Goal: Check status

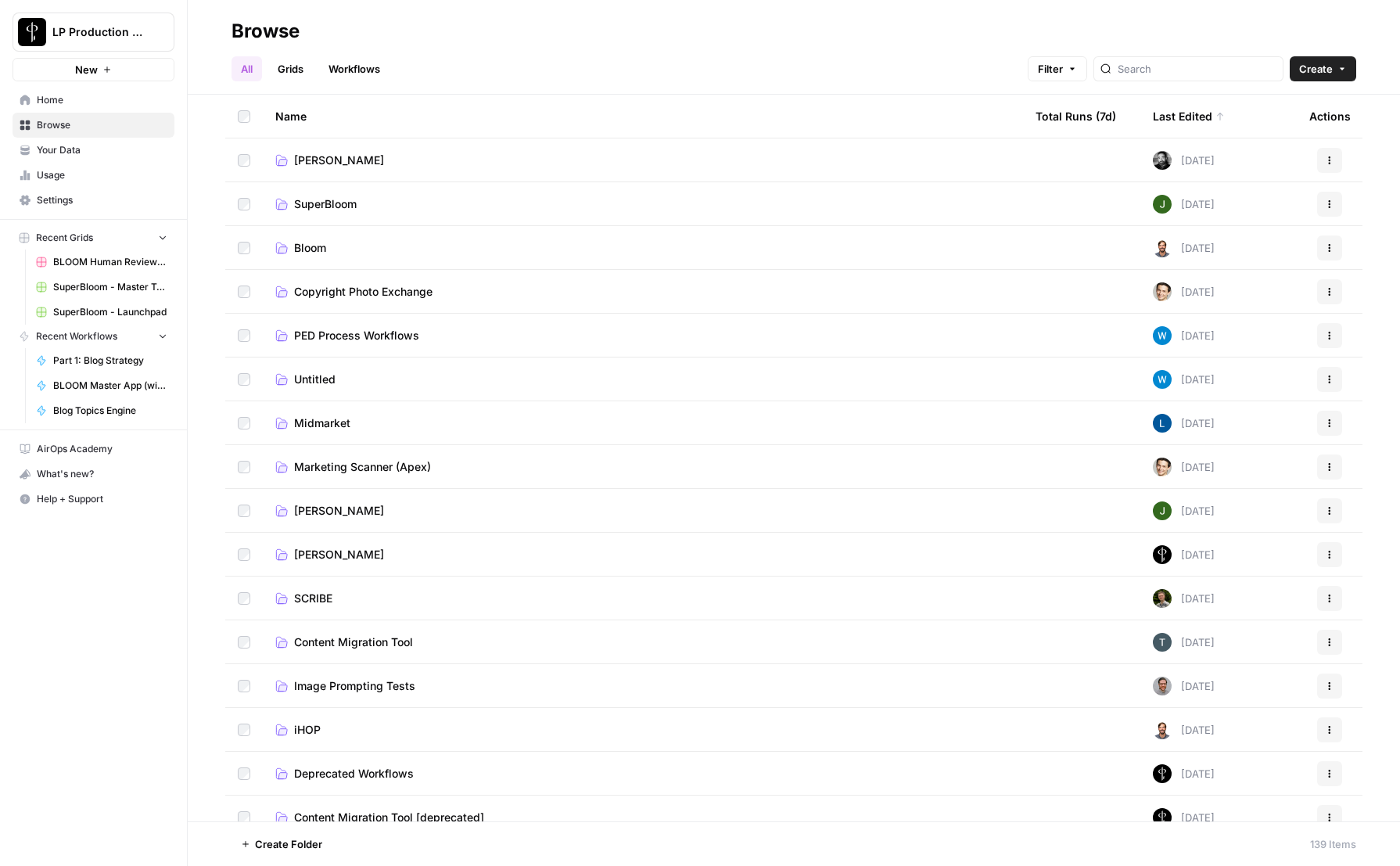
click at [327, 208] on span "SuperBloom" at bounding box center [325, 204] width 63 height 16
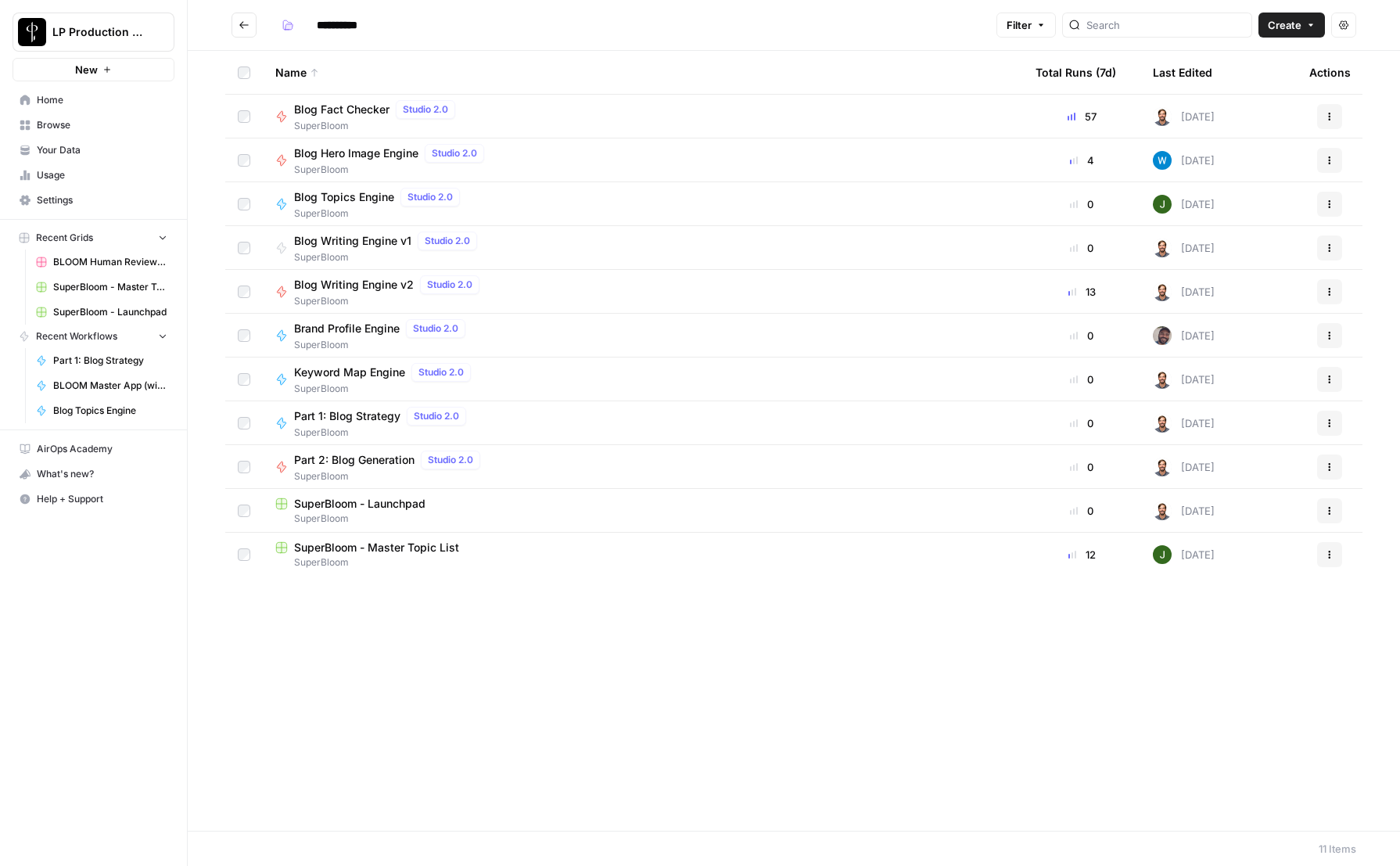
click at [331, 285] on span "Blog Writing Engine v2" at bounding box center [354, 285] width 120 height 16
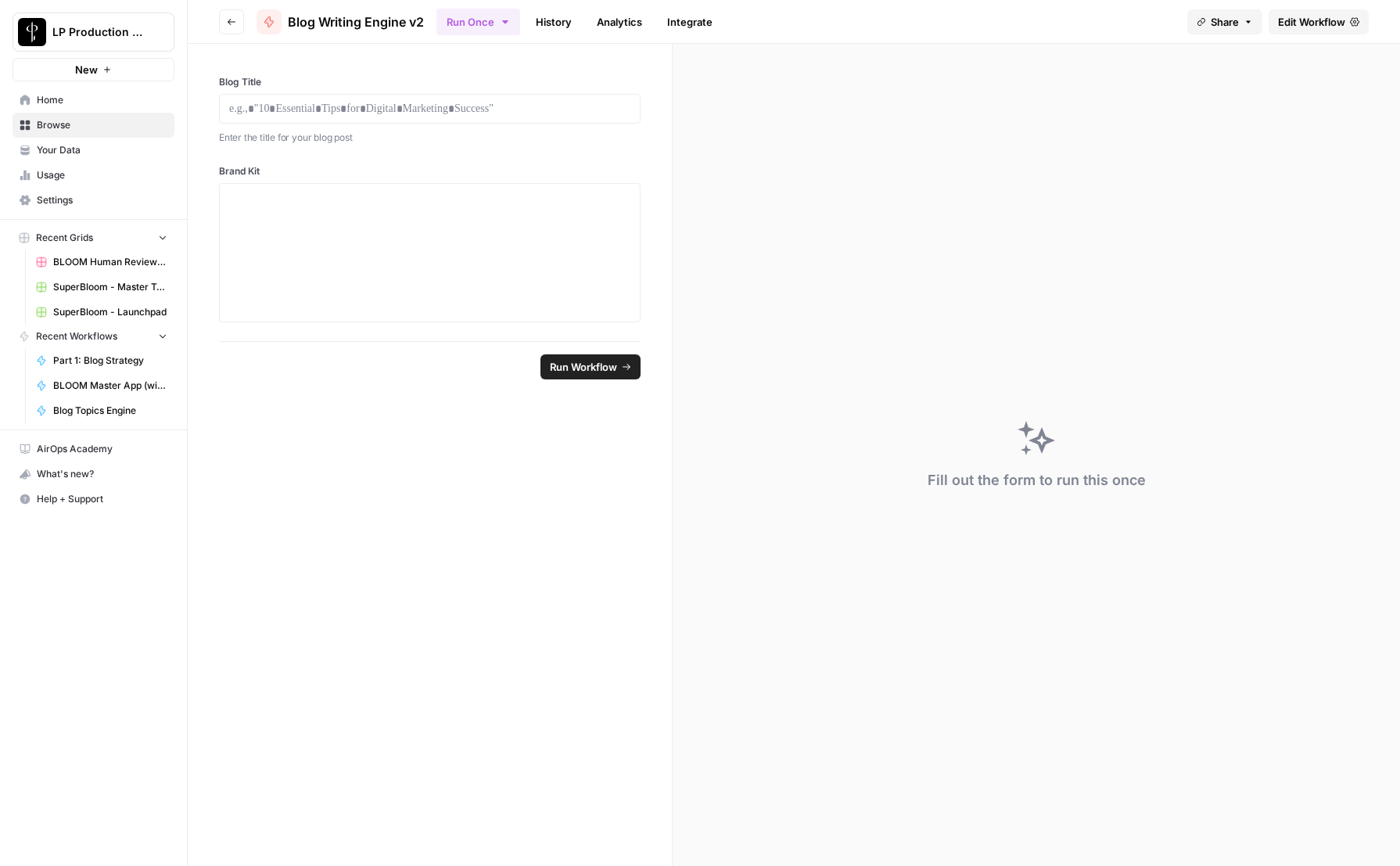
click at [553, 23] on link "History" at bounding box center [554, 22] width 55 height 25
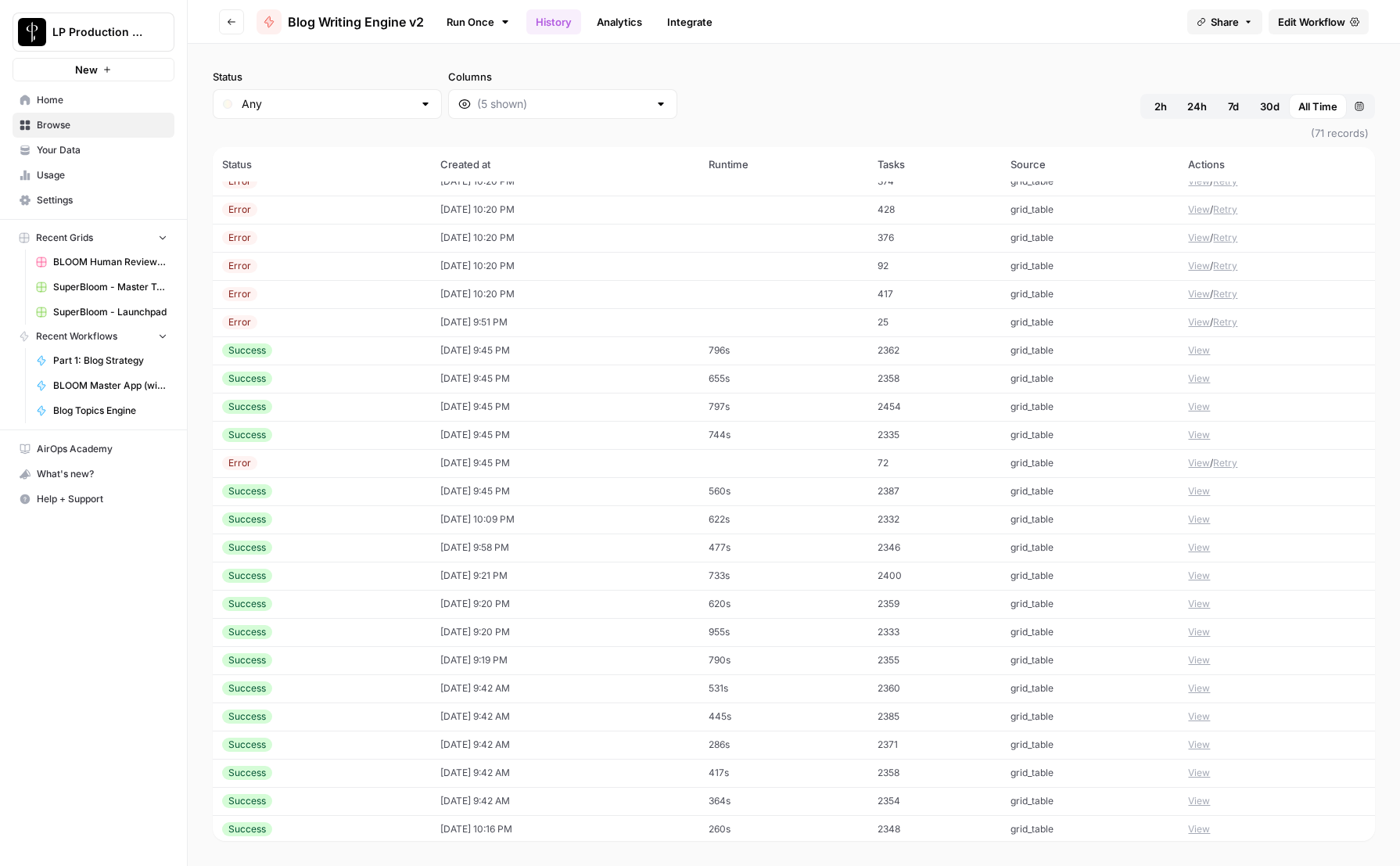
scroll to position [592, 0]
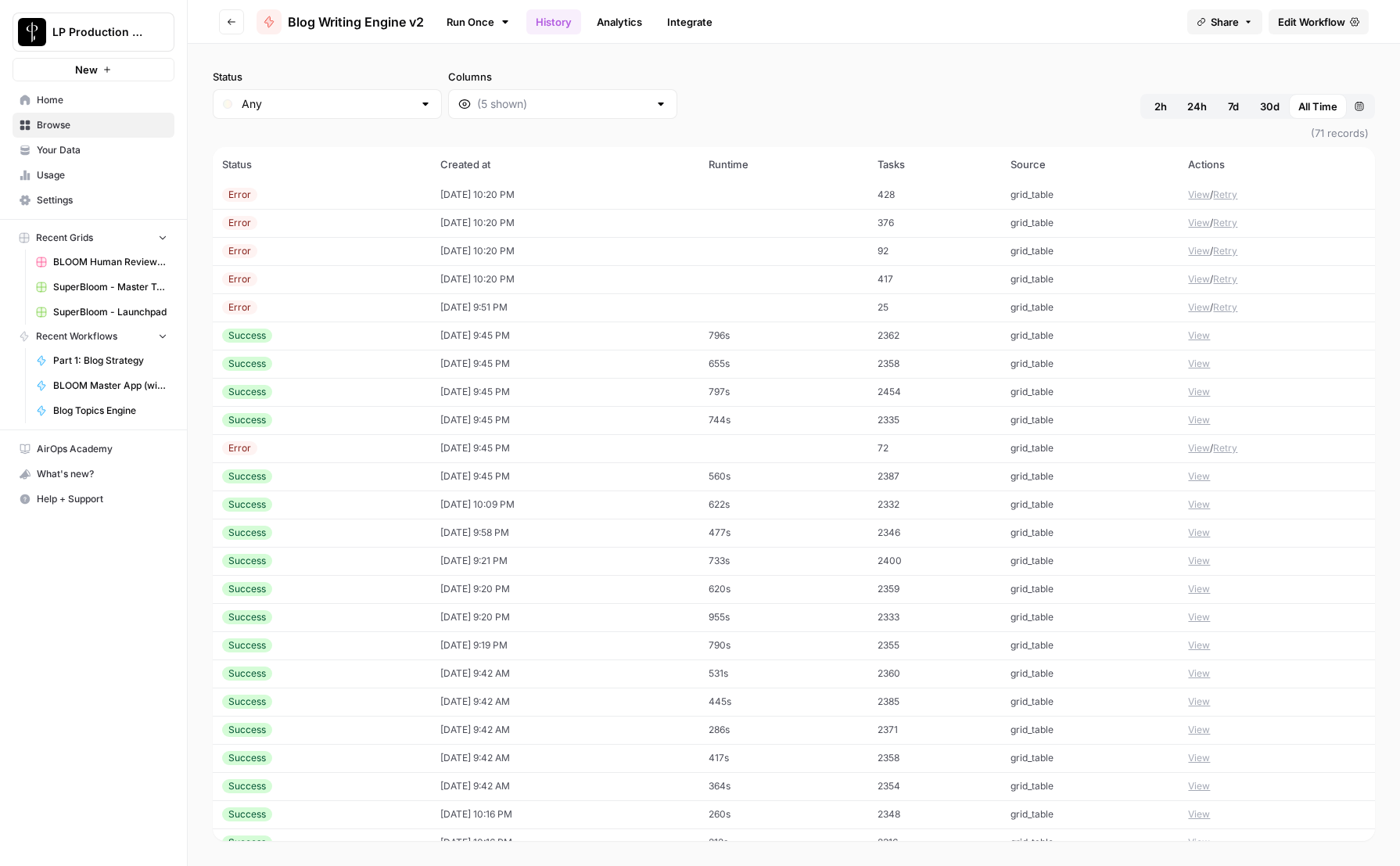
click at [217, 22] on header "Go back Blog Writing Engine v2 Run Once History Analytics Integrate Share Edit …" at bounding box center [794, 22] width 1212 height 44
click at [223, 21] on button "Go back" at bounding box center [231, 22] width 25 height 25
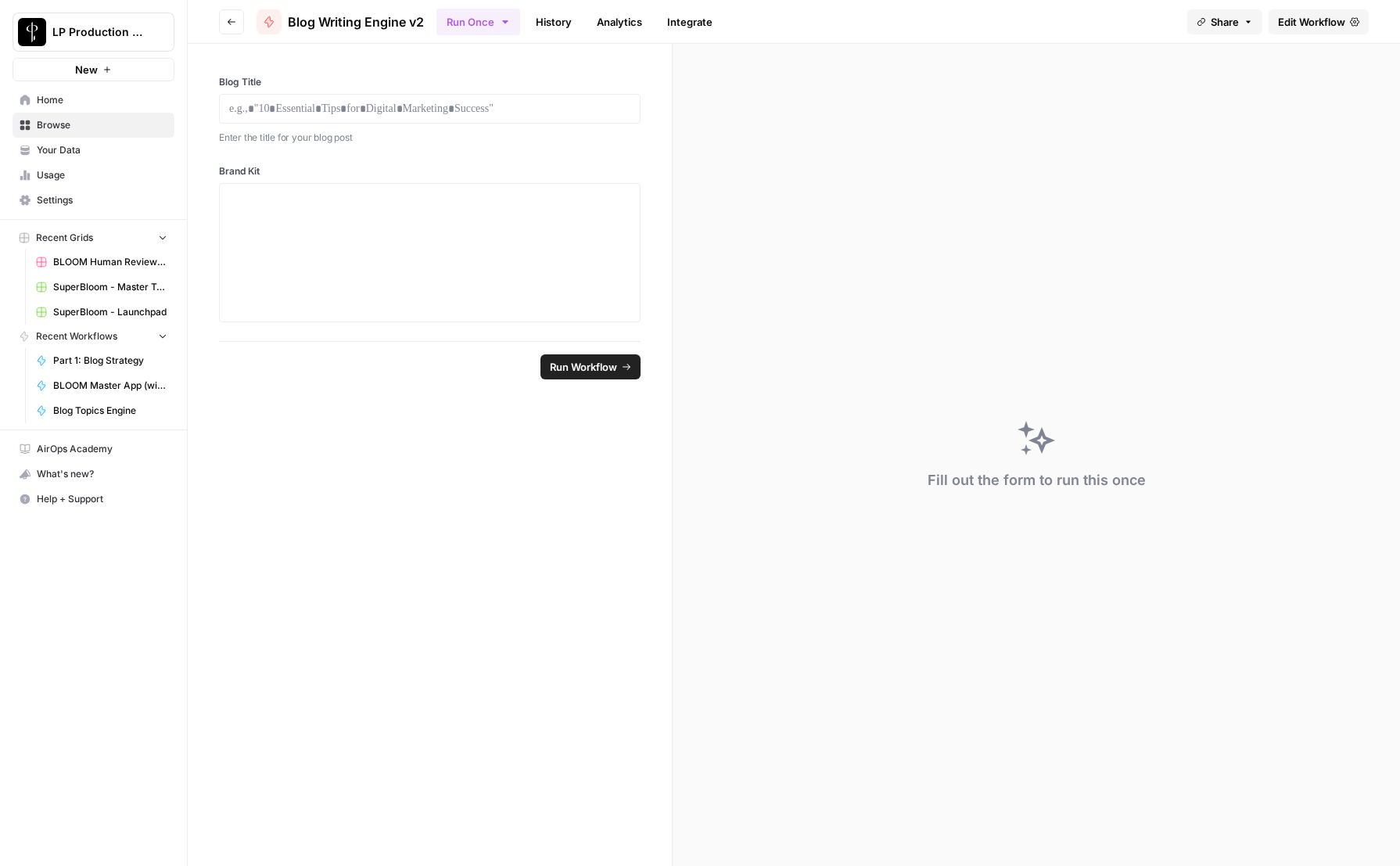
click at [223, 21] on button "Go back" at bounding box center [231, 22] width 25 height 25
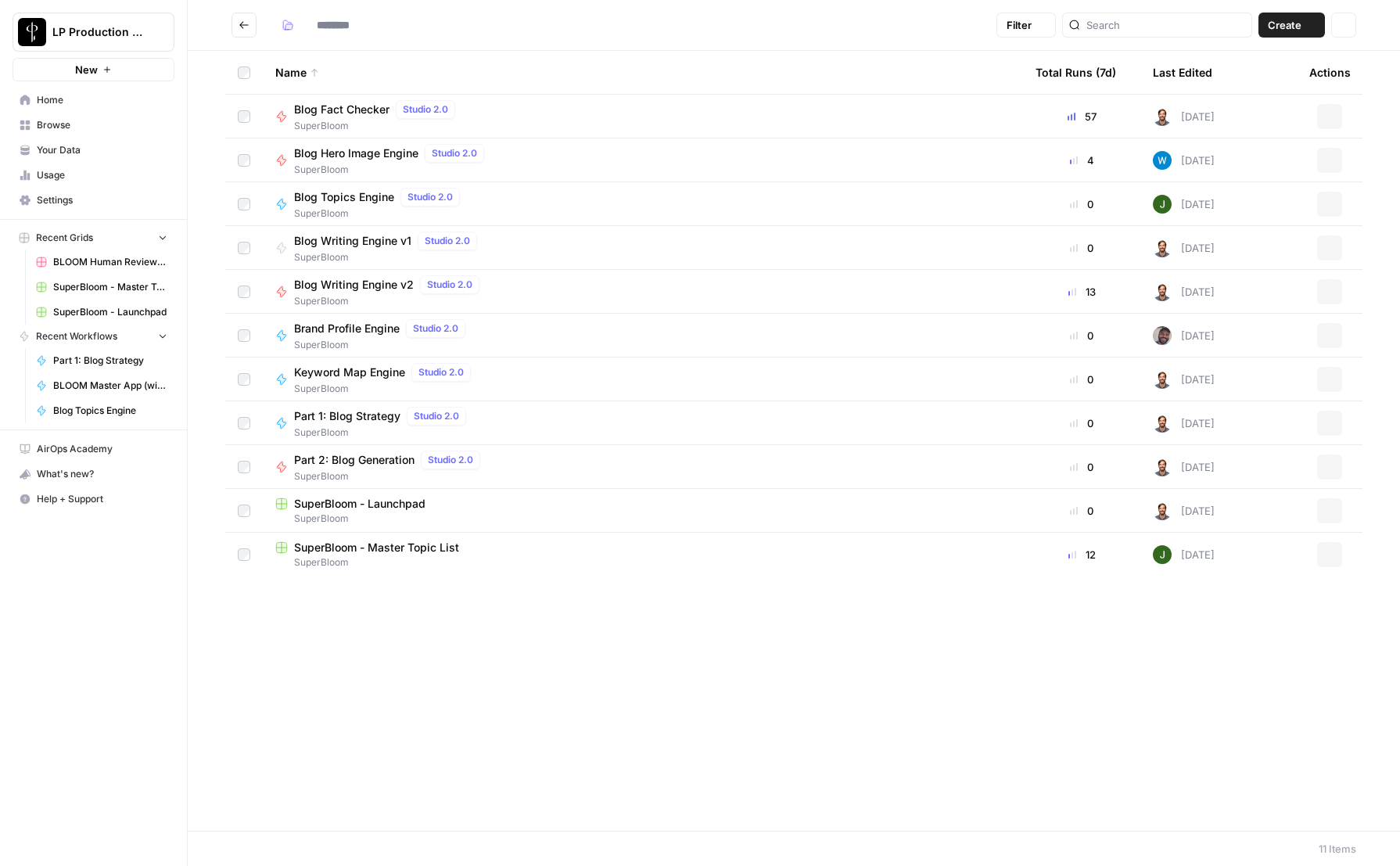
type input "**********"
click at [368, 459] on span "Part 2: Blog Generation" at bounding box center [354, 460] width 121 height 16
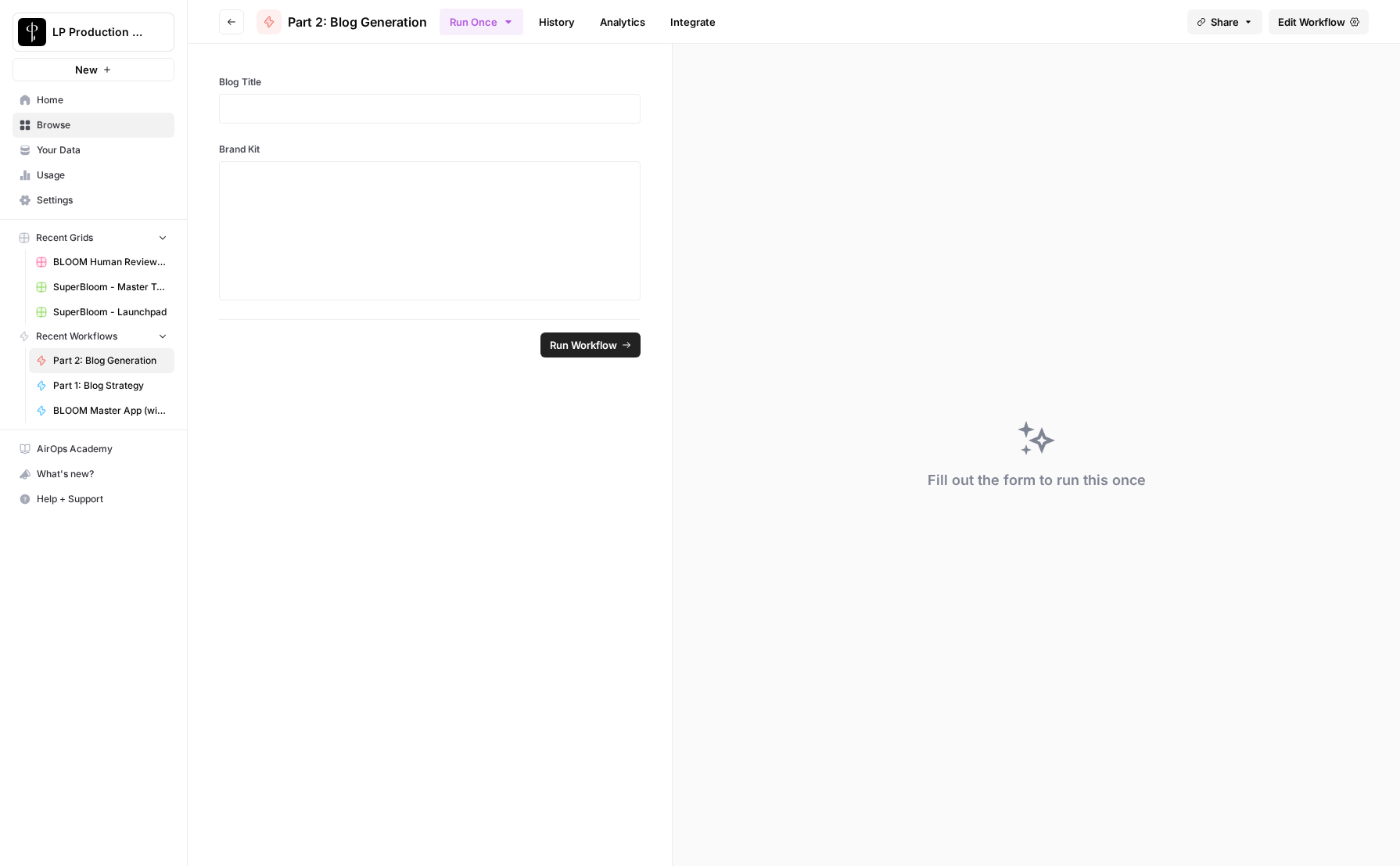
click at [551, 25] on link "History" at bounding box center [557, 22] width 55 height 25
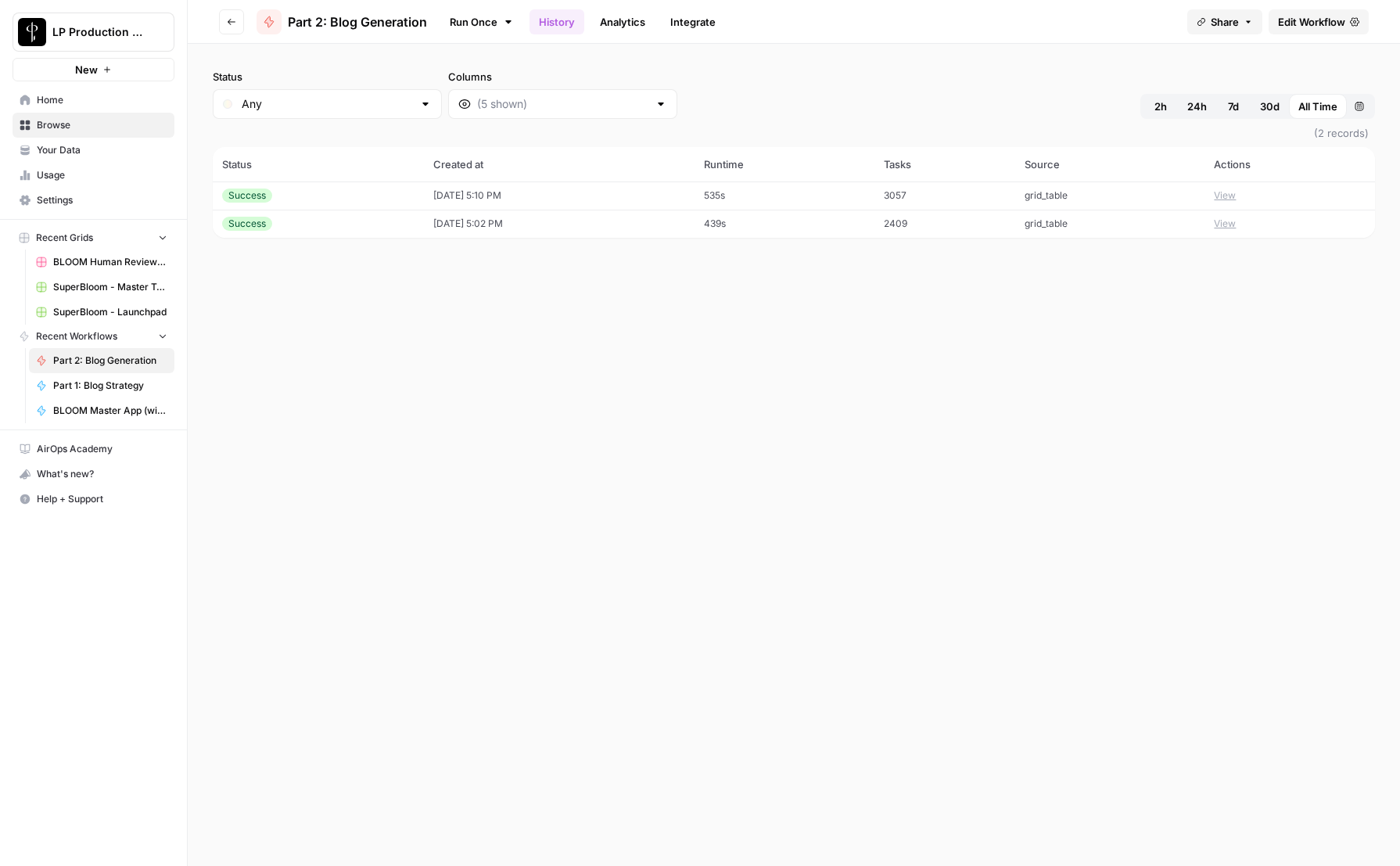
click at [1235, 194] on button "View" at bounding box center [1224, 196] width 22 height 14
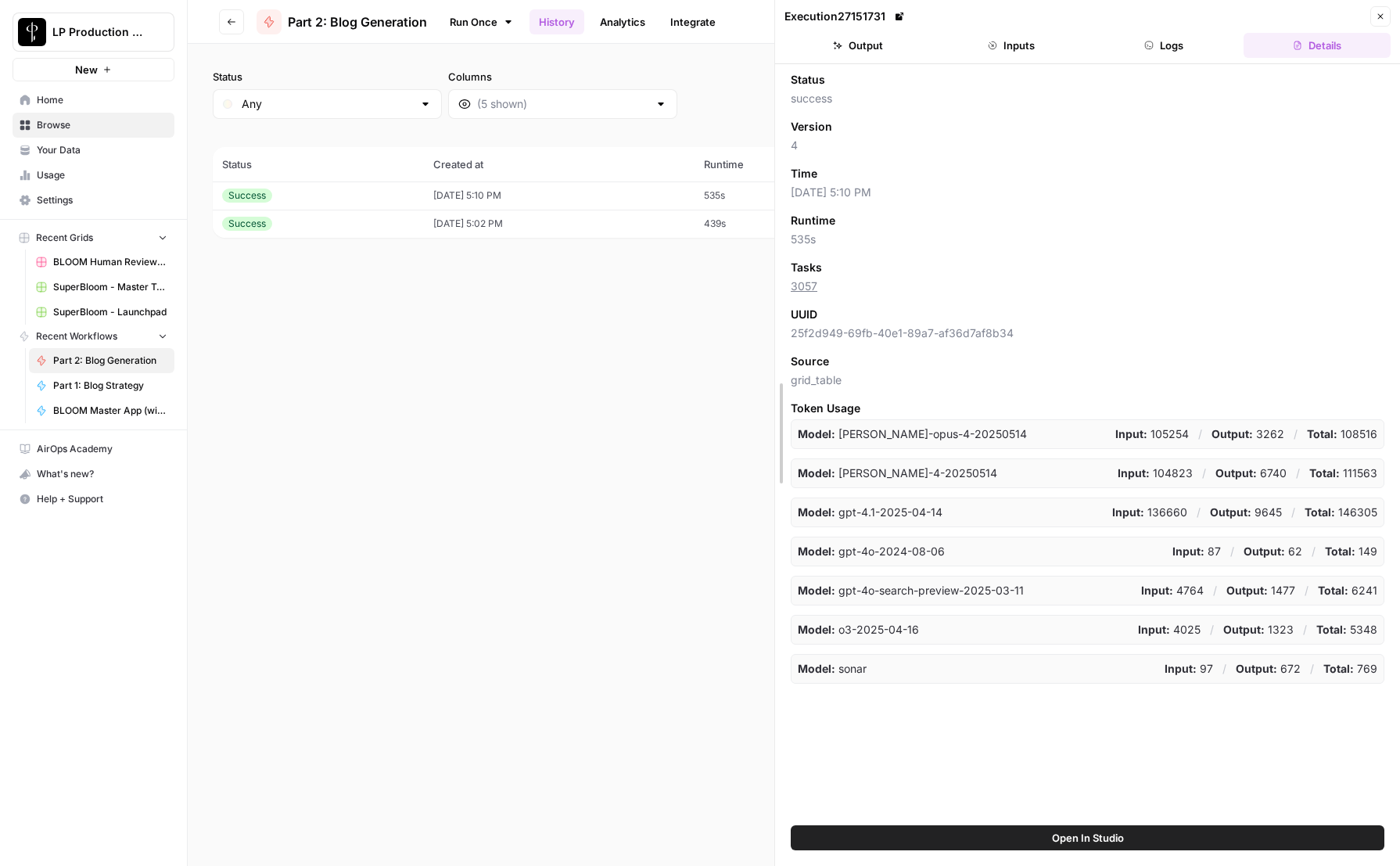
drag, startPoint x: 928, startPoint y: 386, endPoint x: 585, endPoint y: 483, distance: 356.5
click at [549, 412] on body "LP Production Workloads New Home Browse Your Data Usage Settings Recent Grids B…" at bounding box center [700, 433] width 1400 height 866
click at [1027, 39] on button "Inputs" at bounding box center [1011, 44] width 147 height 25
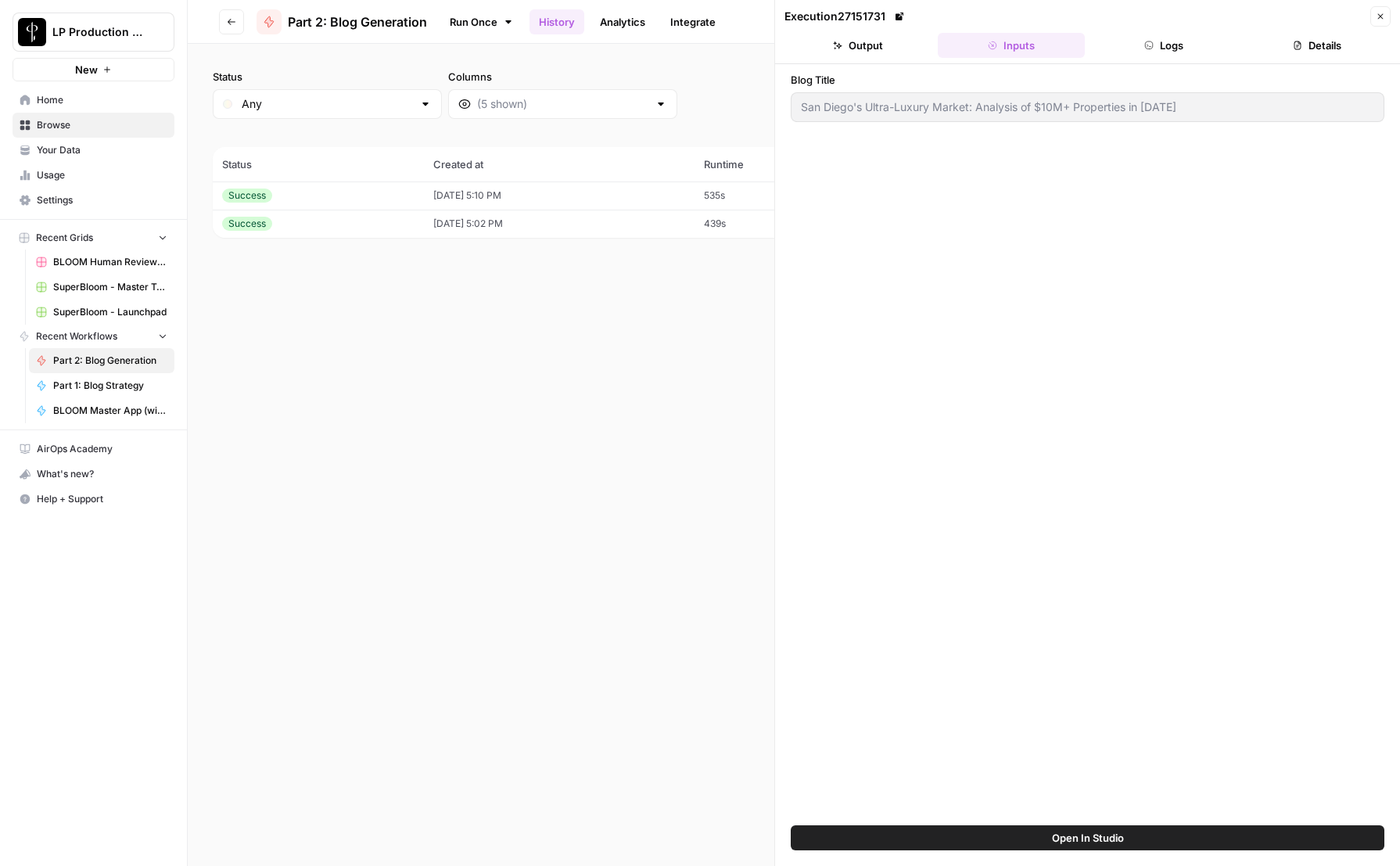
click at [1158, 45] on button "Logs" at bounding box center [1164, 44] width 147 height 25
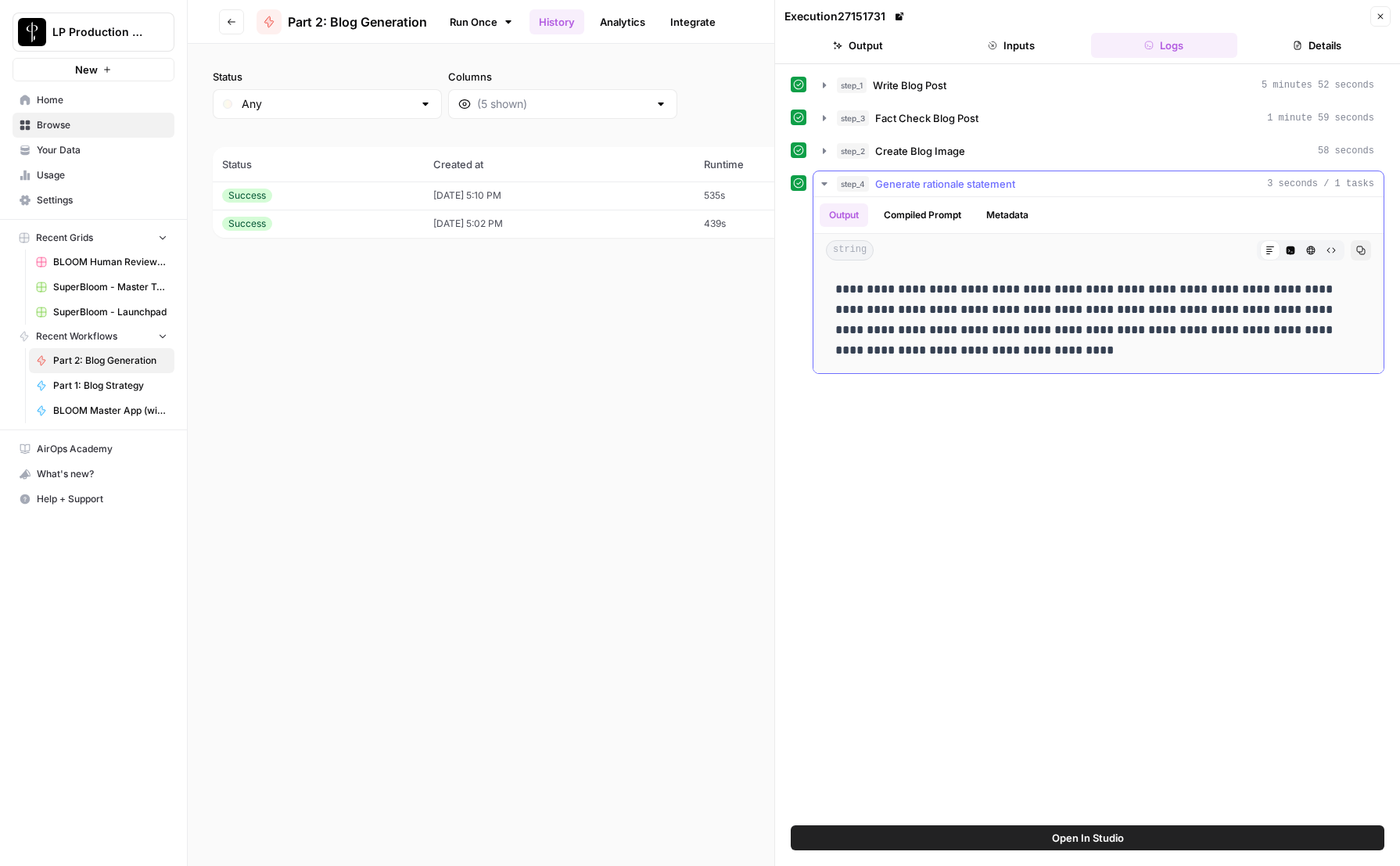
click at [821, 184] on icon "button" at bounding box center [823, 184] width 13 height 13
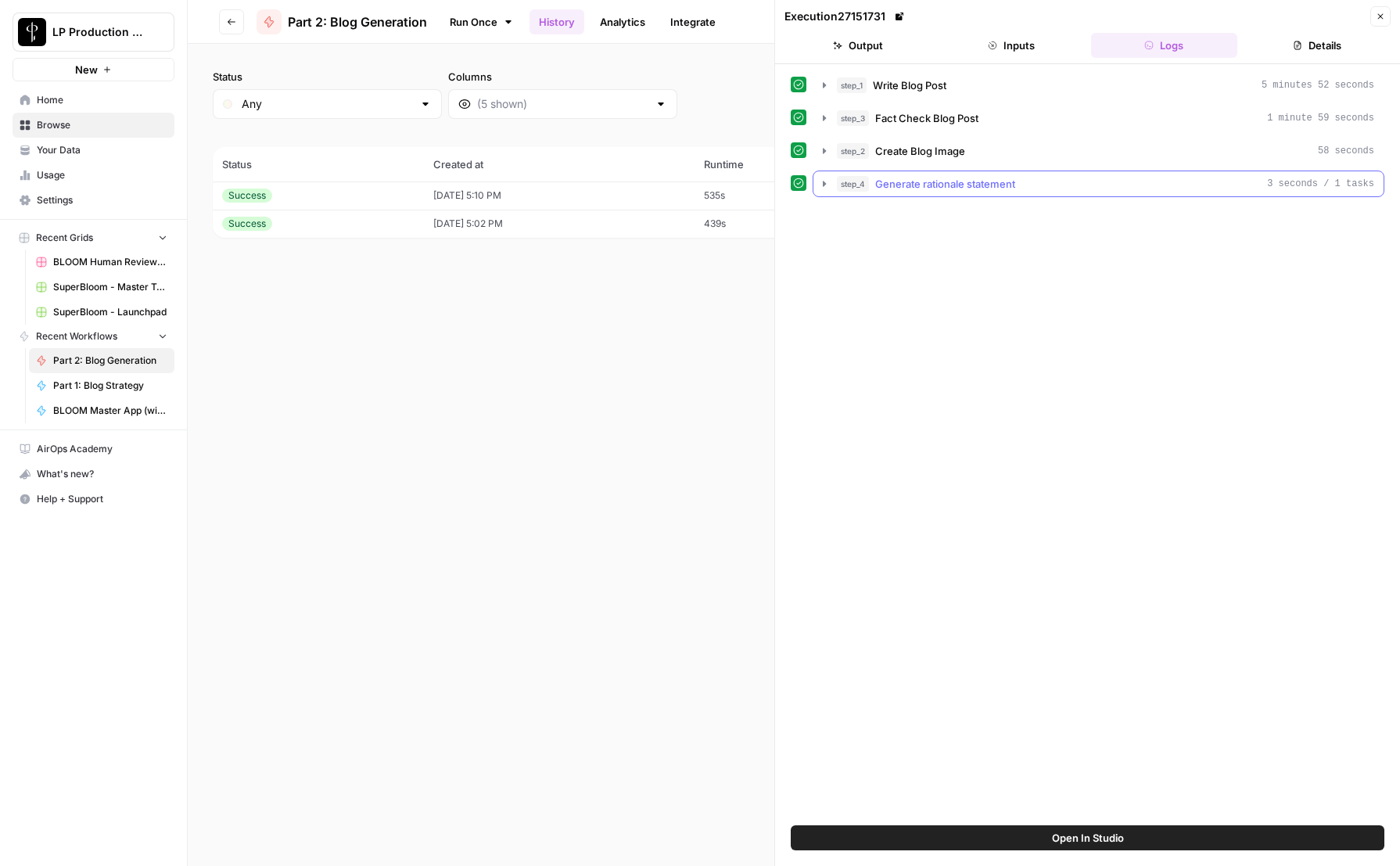
click at [822, 182] on icon "button" at bounding box center [823, 184] width 3 height 6
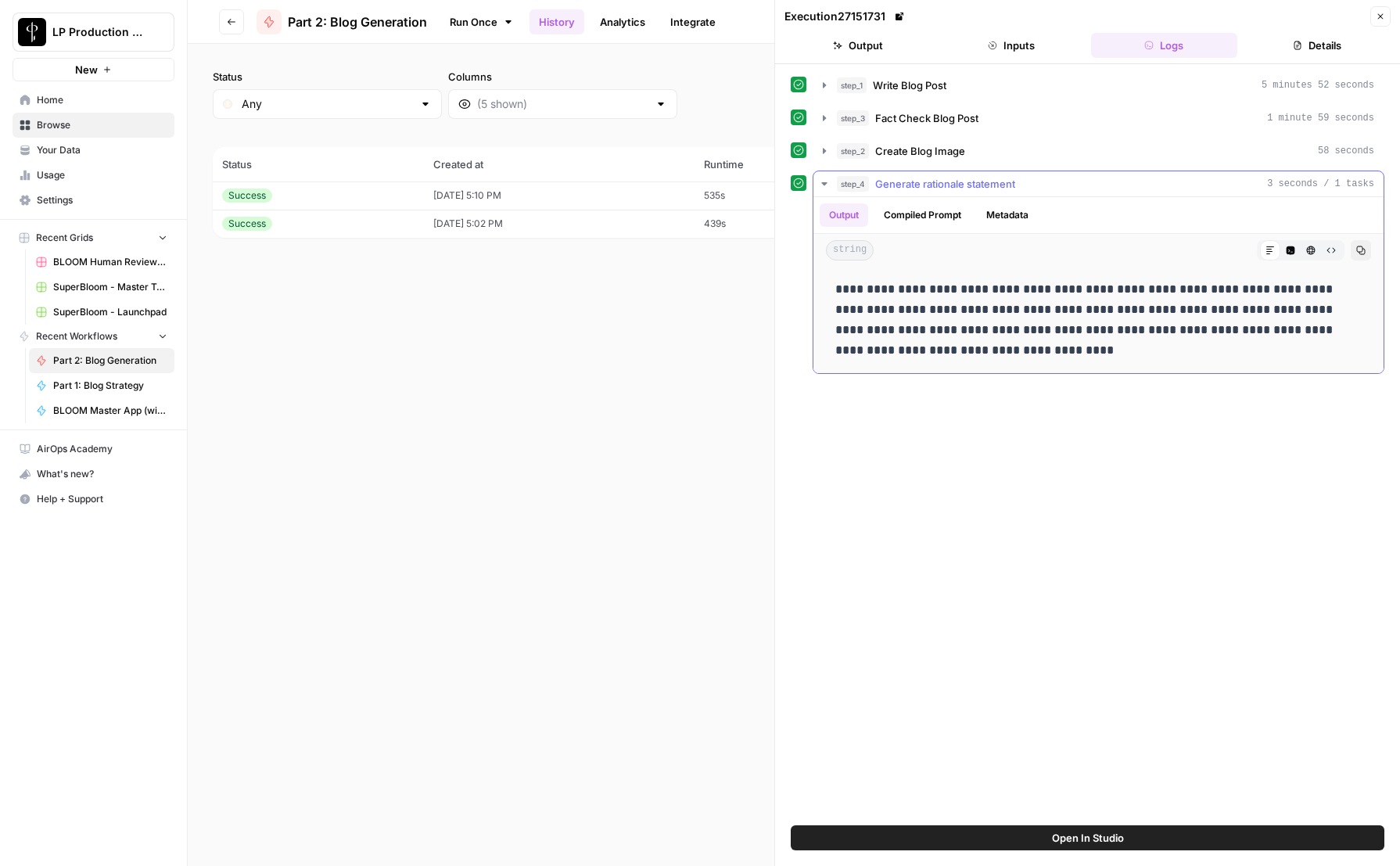
click at [1005, 202] on div "Output Compiled Prompt Metadata" at bounding box center [1098, 215] width 570 height 36
click at [1005, 220] on button "Metadata" at bounding box center [1007, 215] width 61 height 24
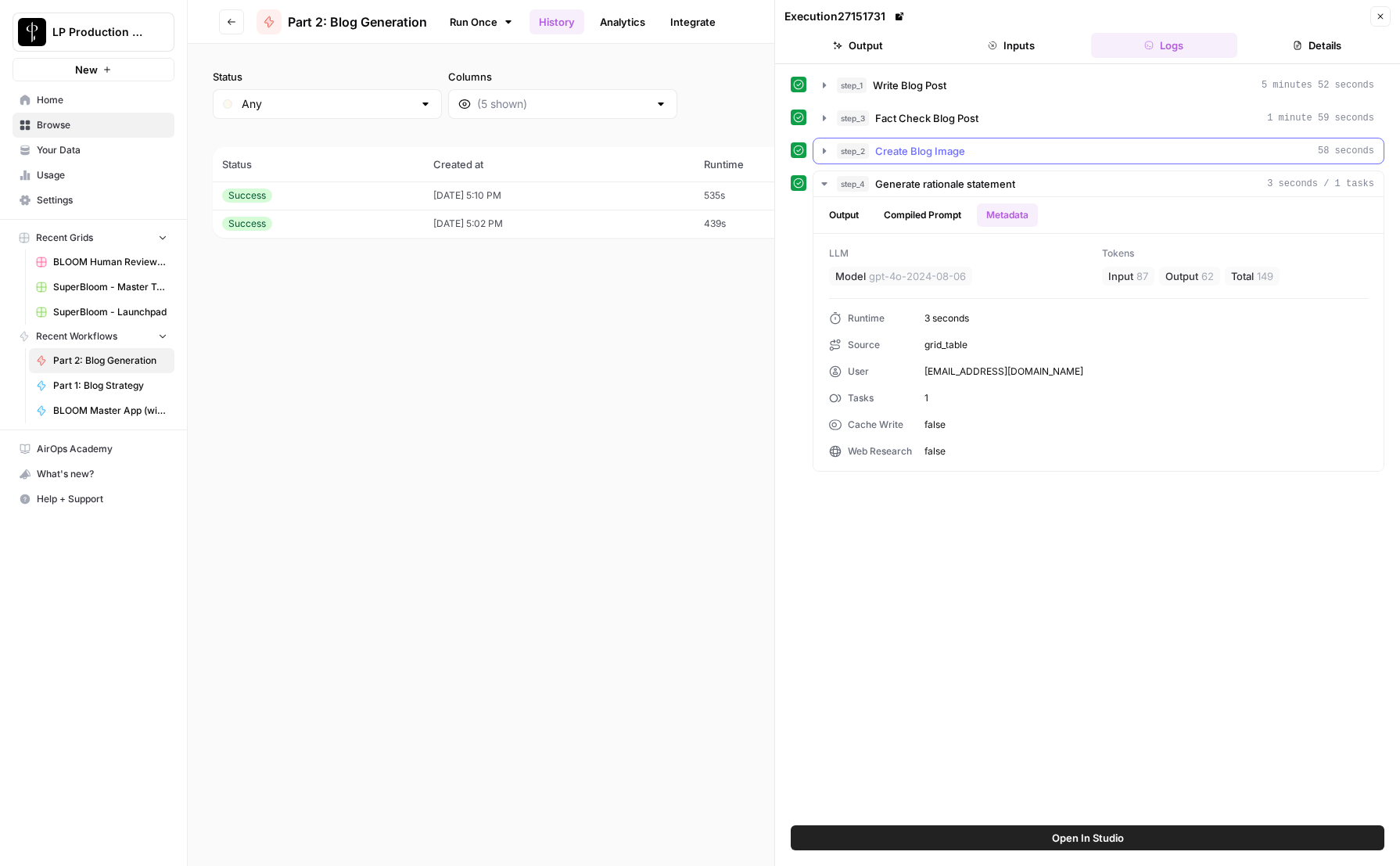
click at [821, 149] on icon "button" at bounding box center [823, 150] width 13 height 13
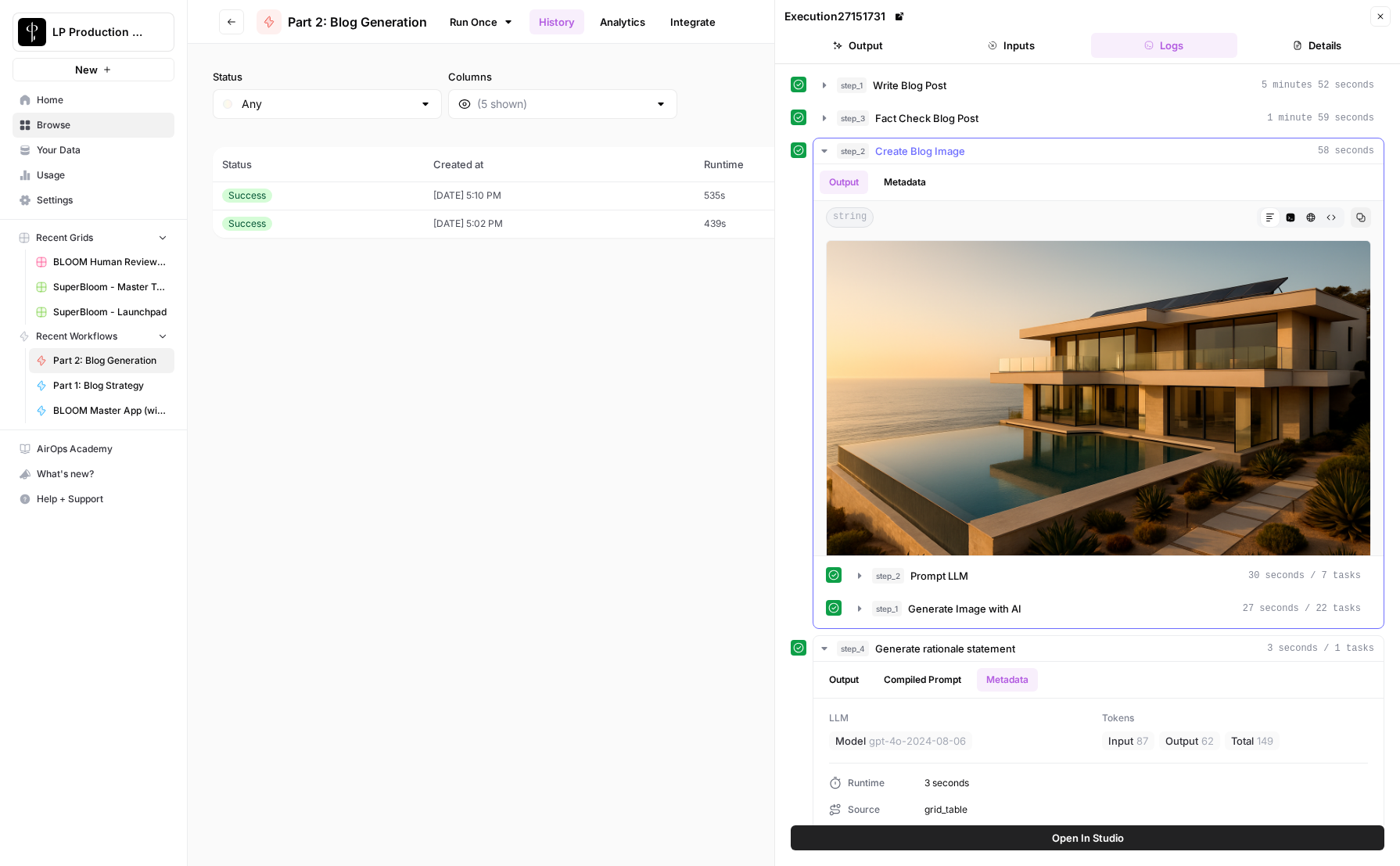
click at [922, 181] on button "Metadata" at bounding box center [905, 182] width 61 height 24
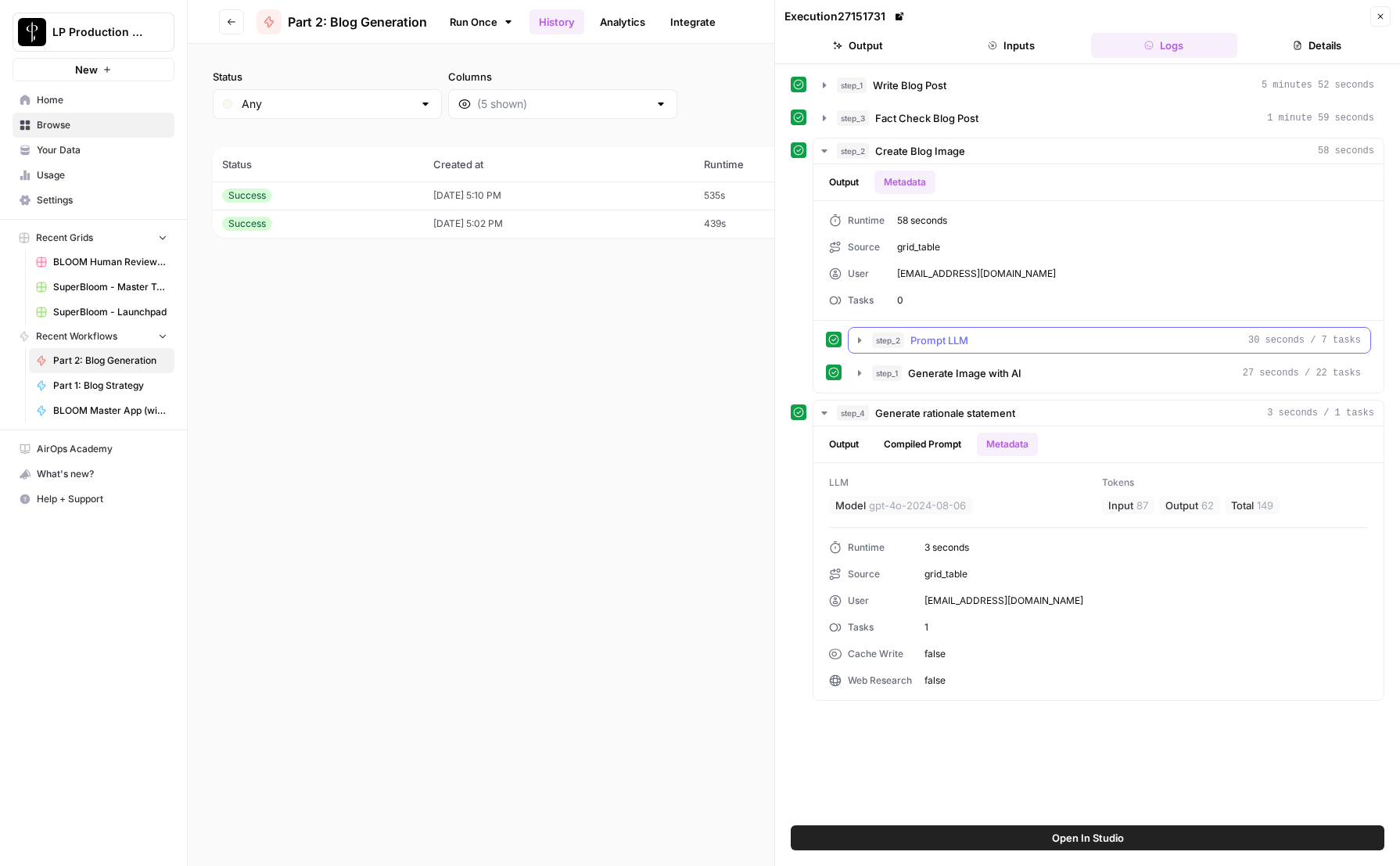
click at [856, 340] on icon "button" at bounding box center [859, 340] width 13 height 13
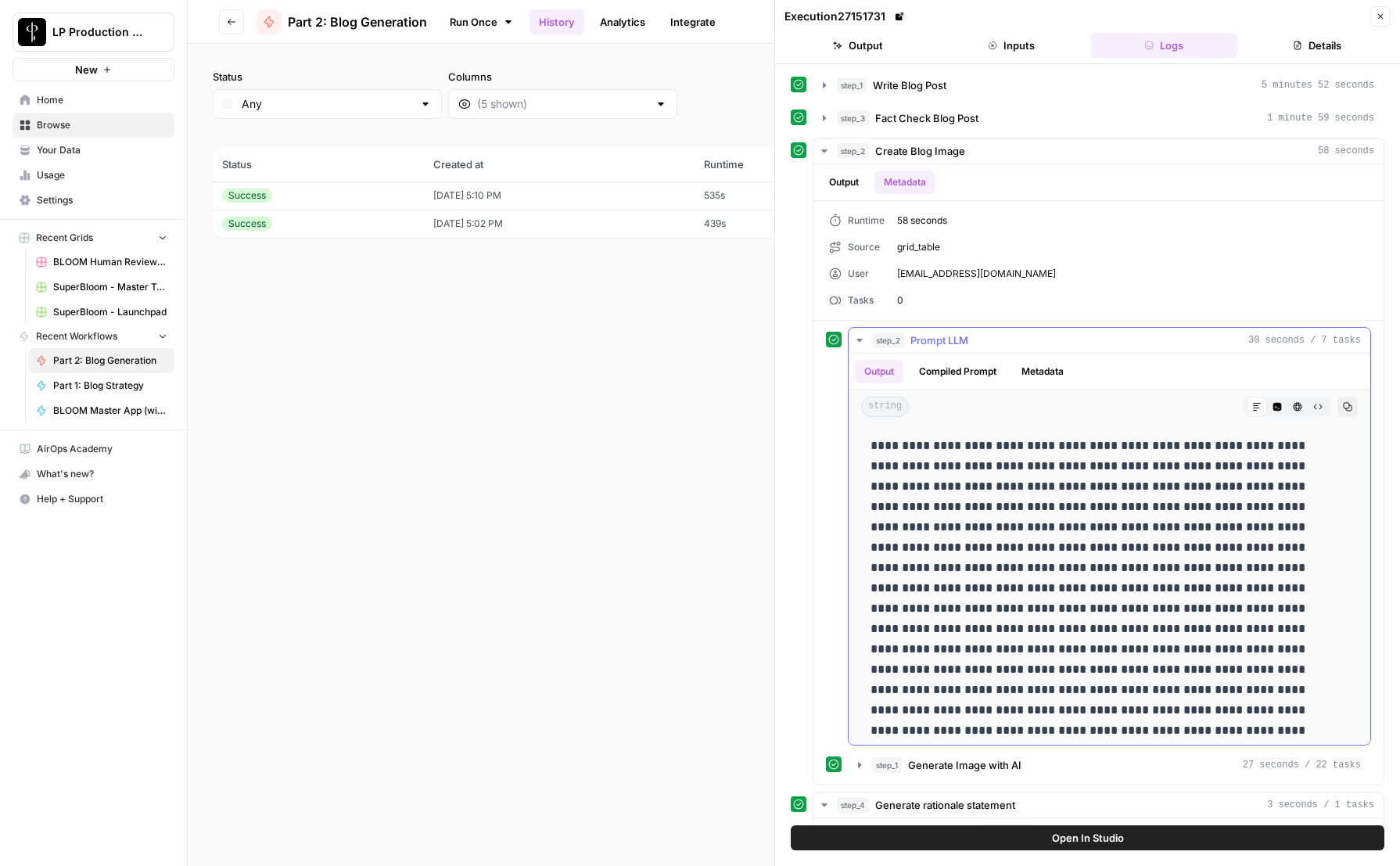
click at [1058, 365] on button "Metadata" at bounding box center [1042, 372] width 61 height 24
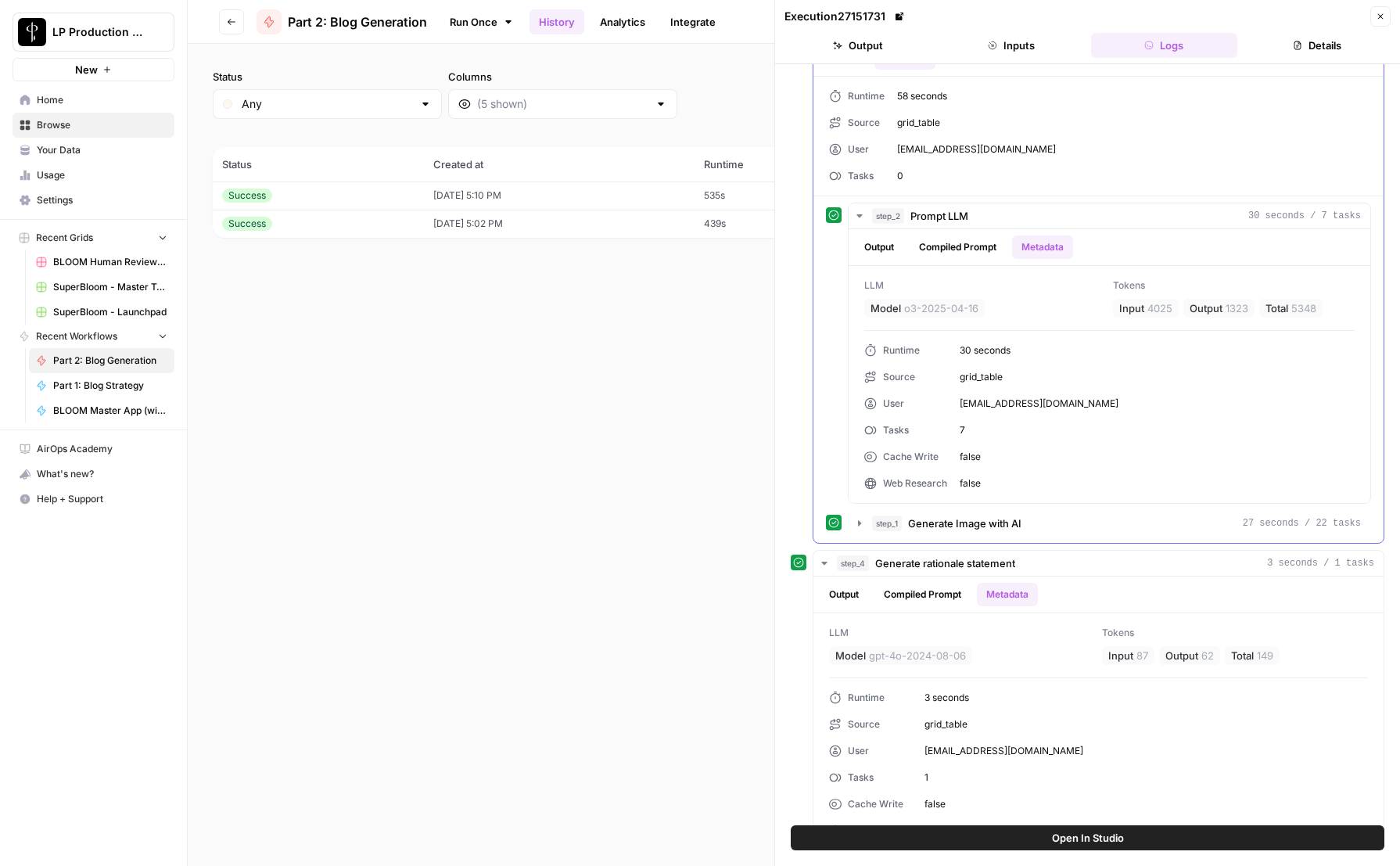
scroll to position [158, 0]
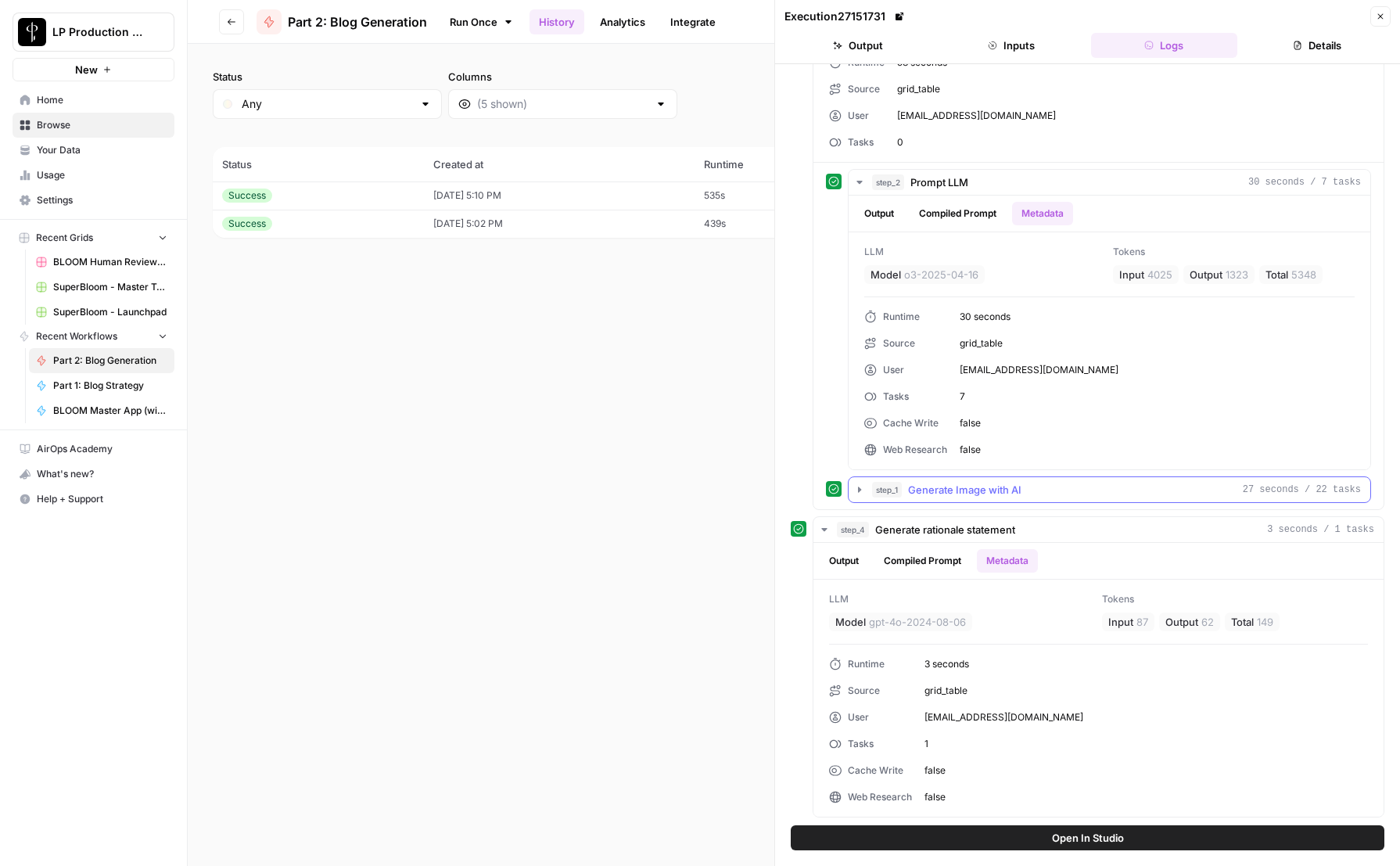
click at [853, 485] on icon "button" at bounding box center [859, 490] width 13 height 13
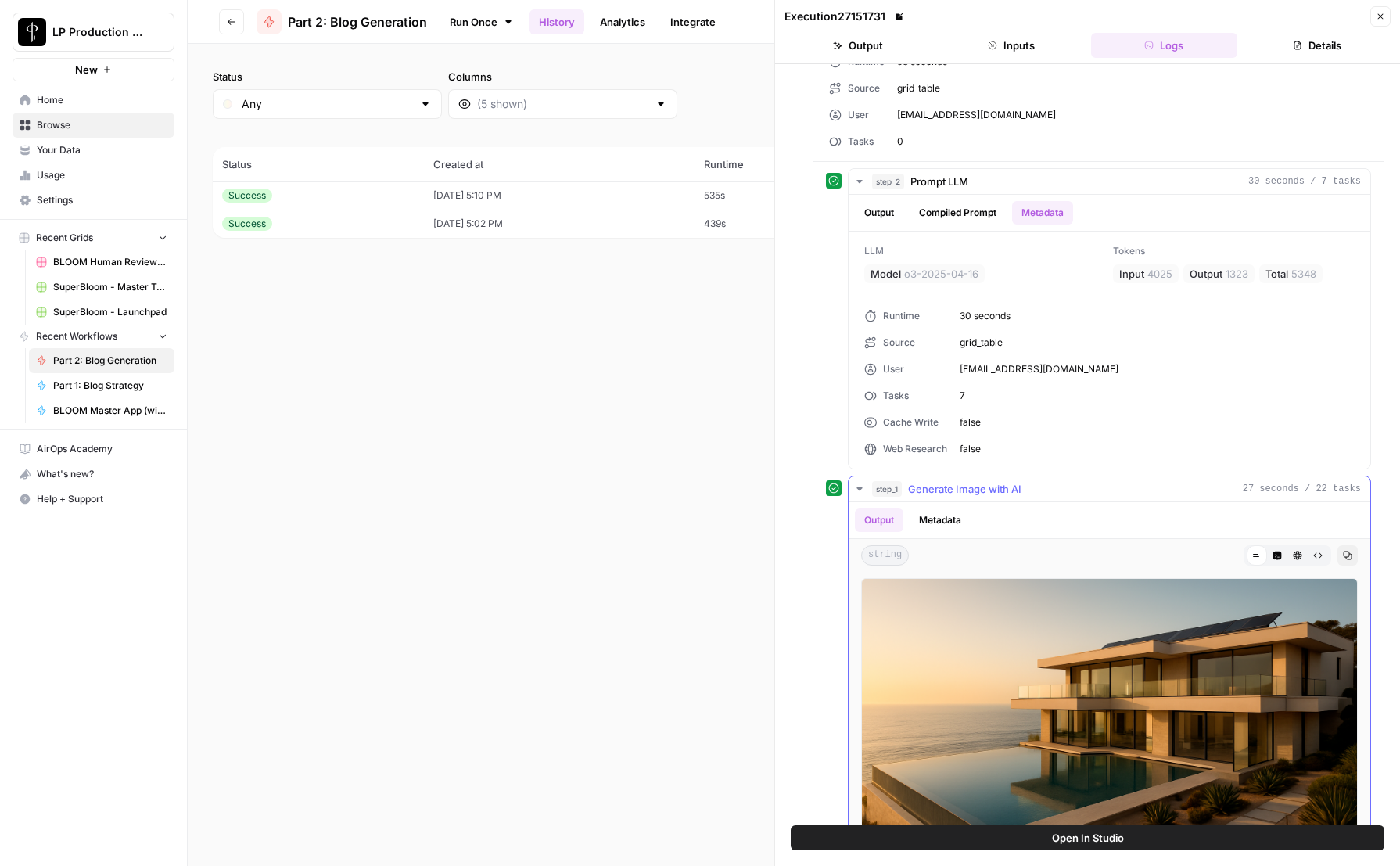
scroll to position [148, 0]
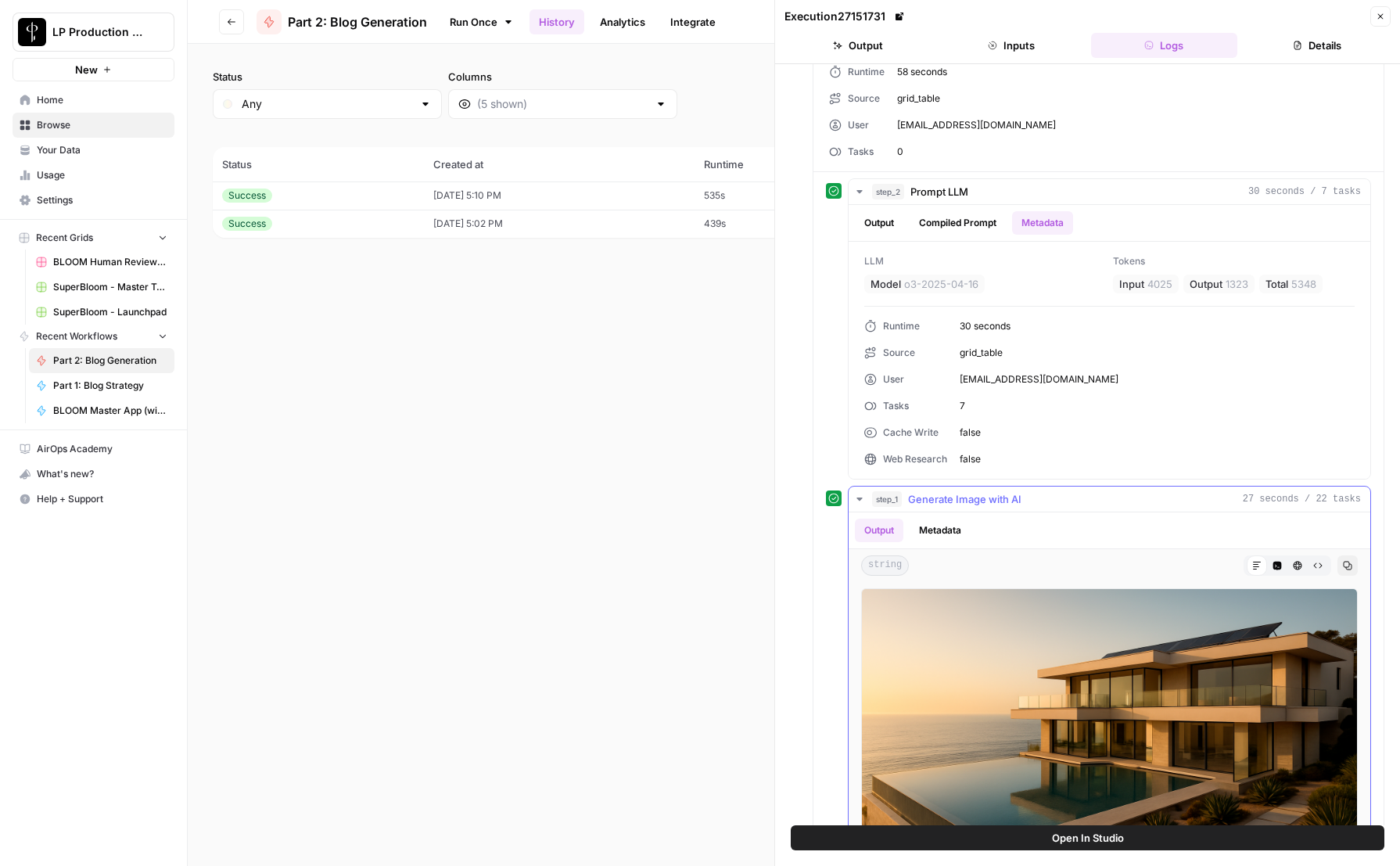
click at [948, 511] on div "step_1 Generate Image with AI 27 seconds / 22 tasks Output Metadata string Mark…" at bounding box center [1109, 695] width 523 height 419
click at [948, 524] on button "Metadata" at bounding box center [940, 531] width 61 height 24
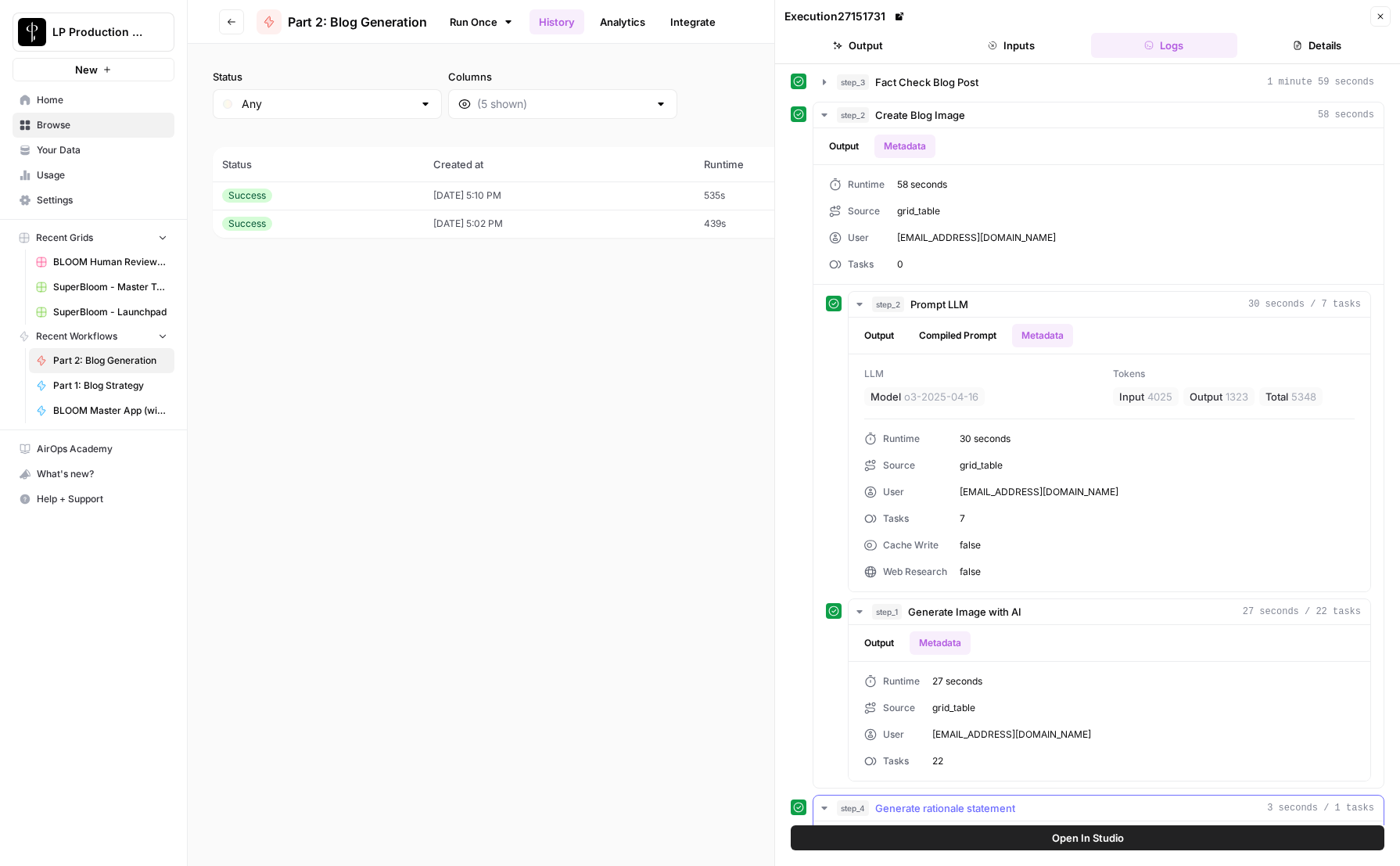
scroll to position [0, 0]
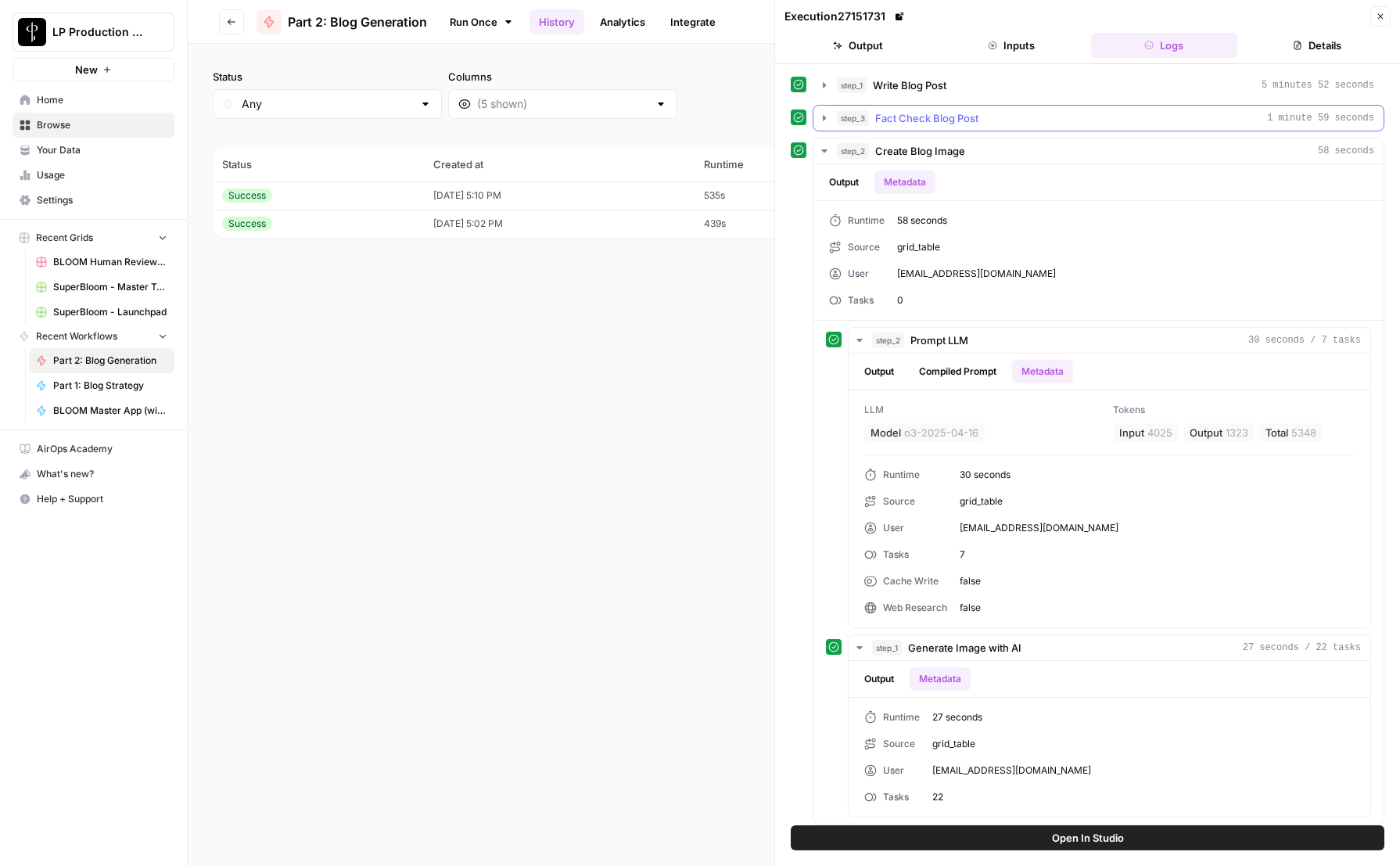
click at [821, 120] on icon "button" at bounding box center [823, 118] width 13 height 13
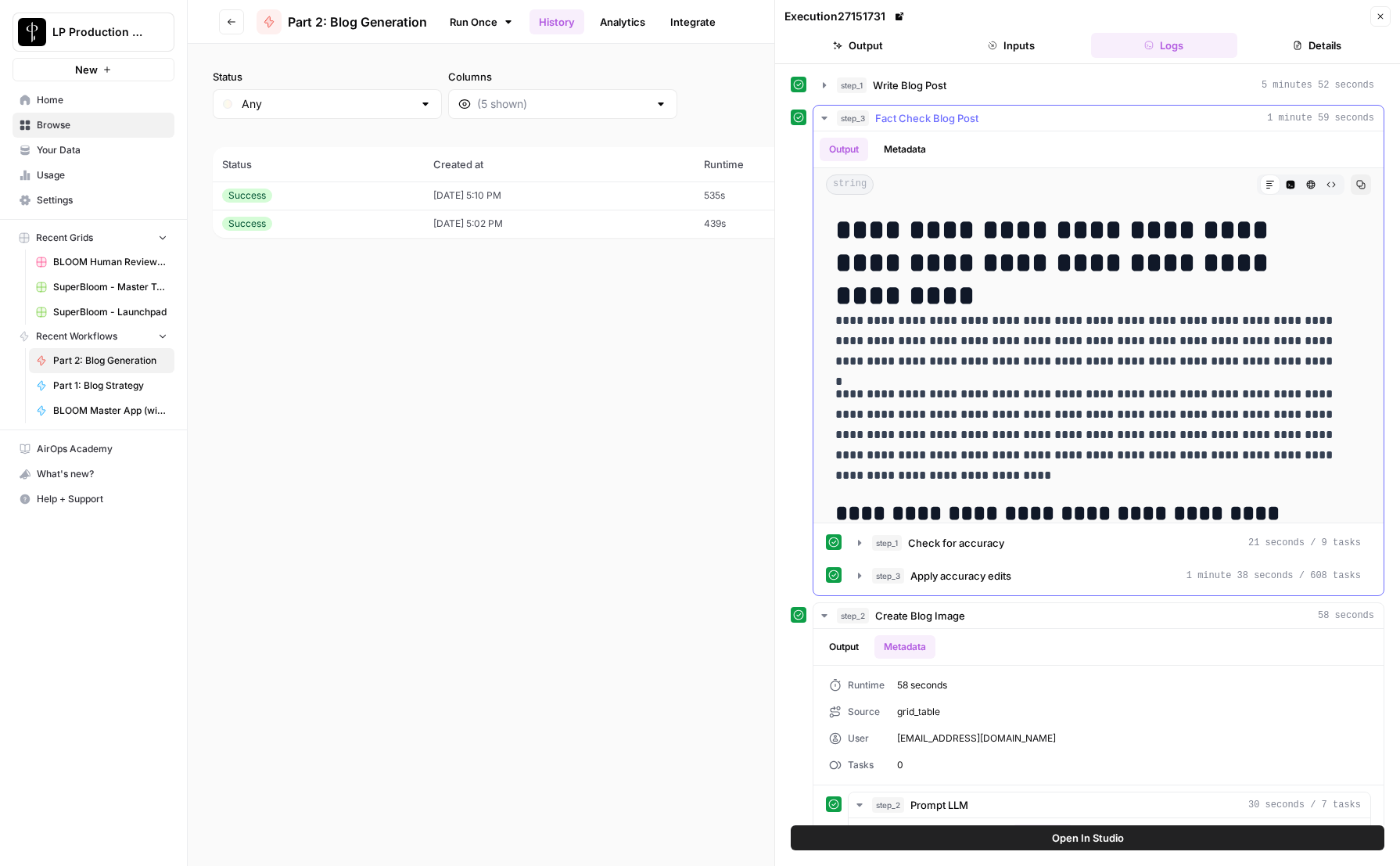
click at [922, 144] on button "Metadata" at bounding box center [905, 149] width 61 height 24
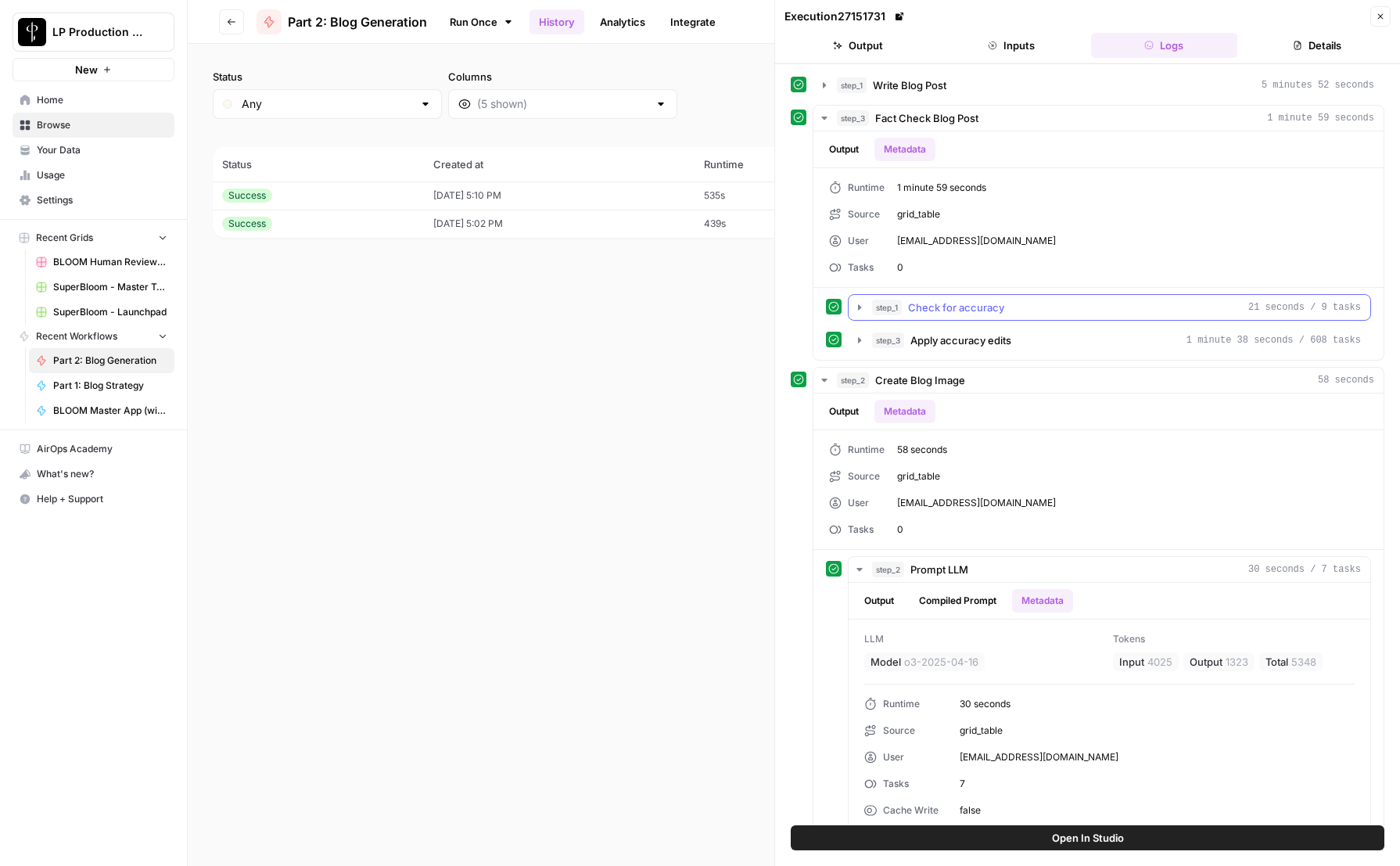
click at [856, 305] on icon "button" at bounding box center [859, 307] width 13 height 13
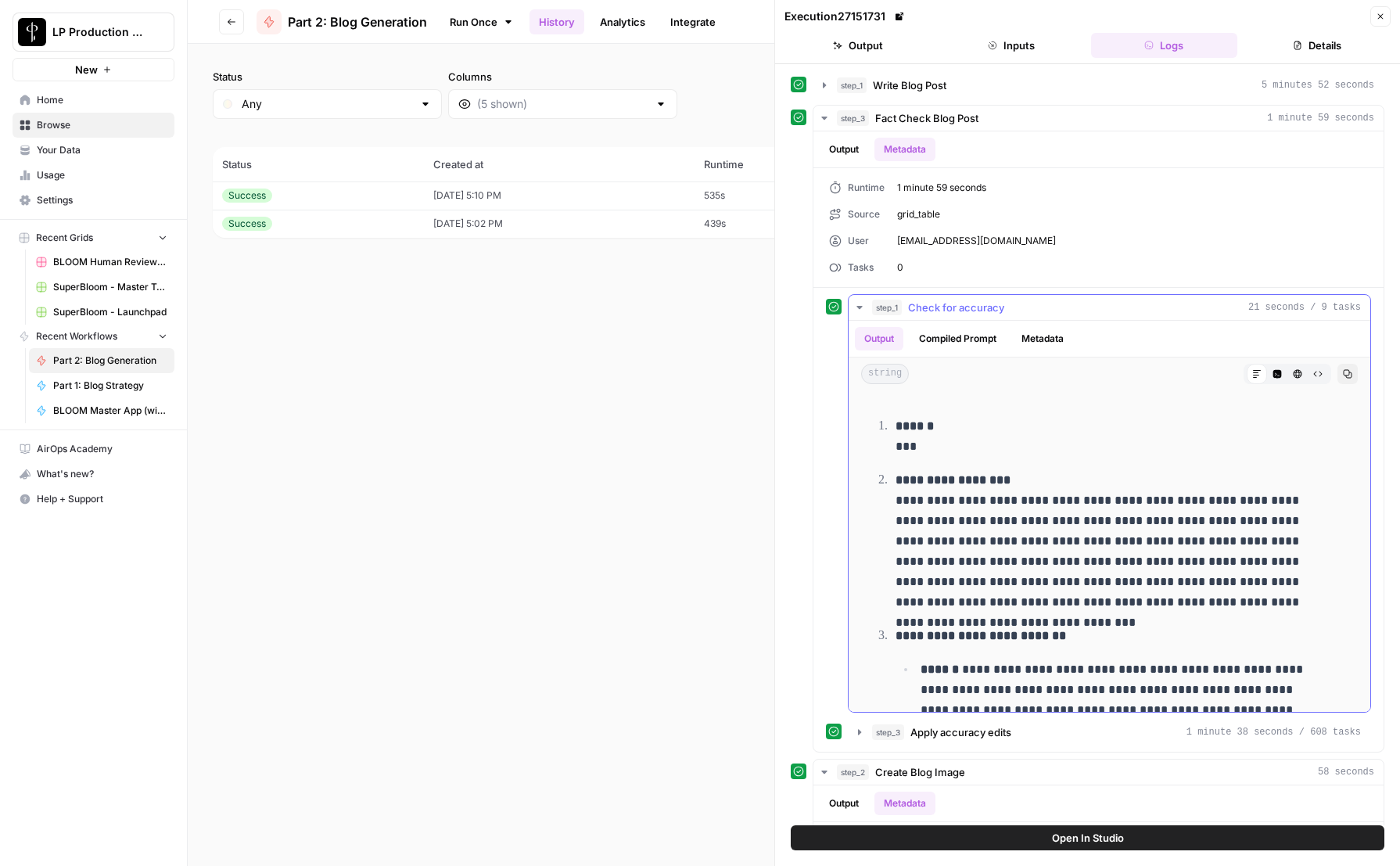
click at [1069, 339] on button "Metadata" at bounding box center [1042, 339] width 61 height 24
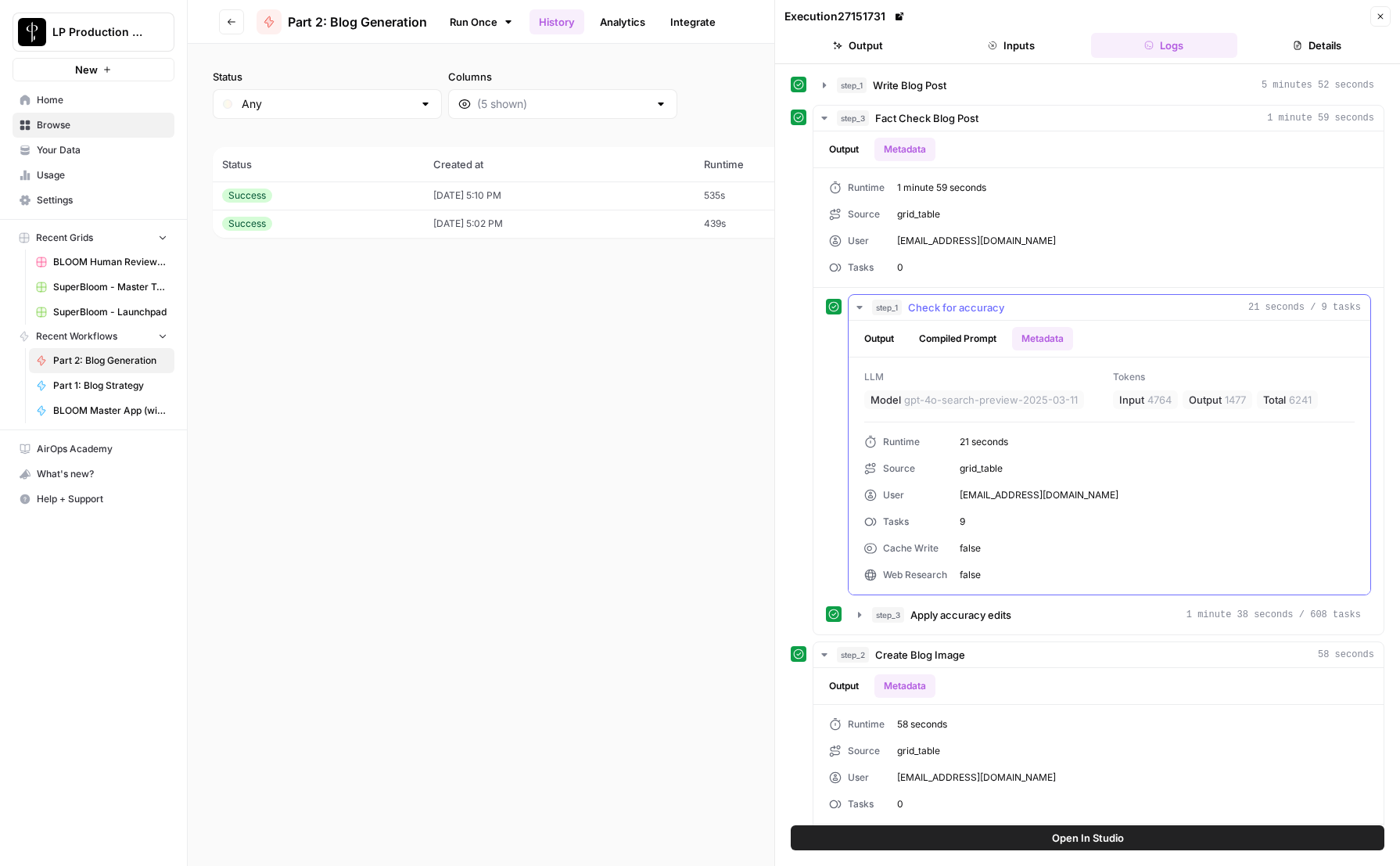
click at [973, 576] on span "false" at bounding box center [1156, 575] width 395 height 14
click at [813, 77] on button "step_1 Write Blog Post 5 minutes 52 seconds" at bounding box center [1098, 85] width 570 height 25
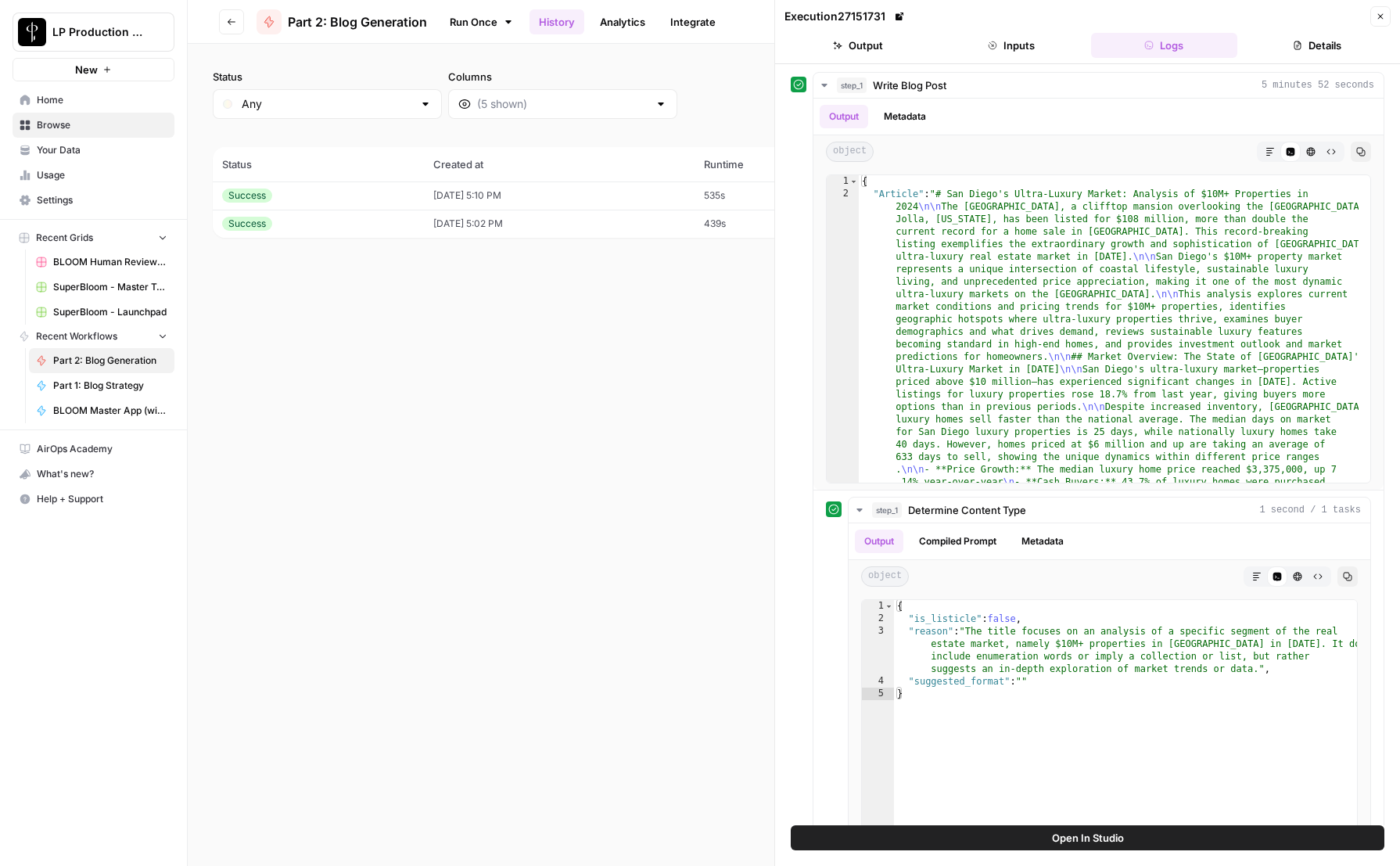
click at [195, 20] on header "Go back Part 2: Blog Generation Run Once History Analytics Integrate Share Edit…" at bounding box center [794, 22] width 1212 height 44
click at [1052, 540] on button "Metadata" at bounding box center [1042, 542] width 61 height 24
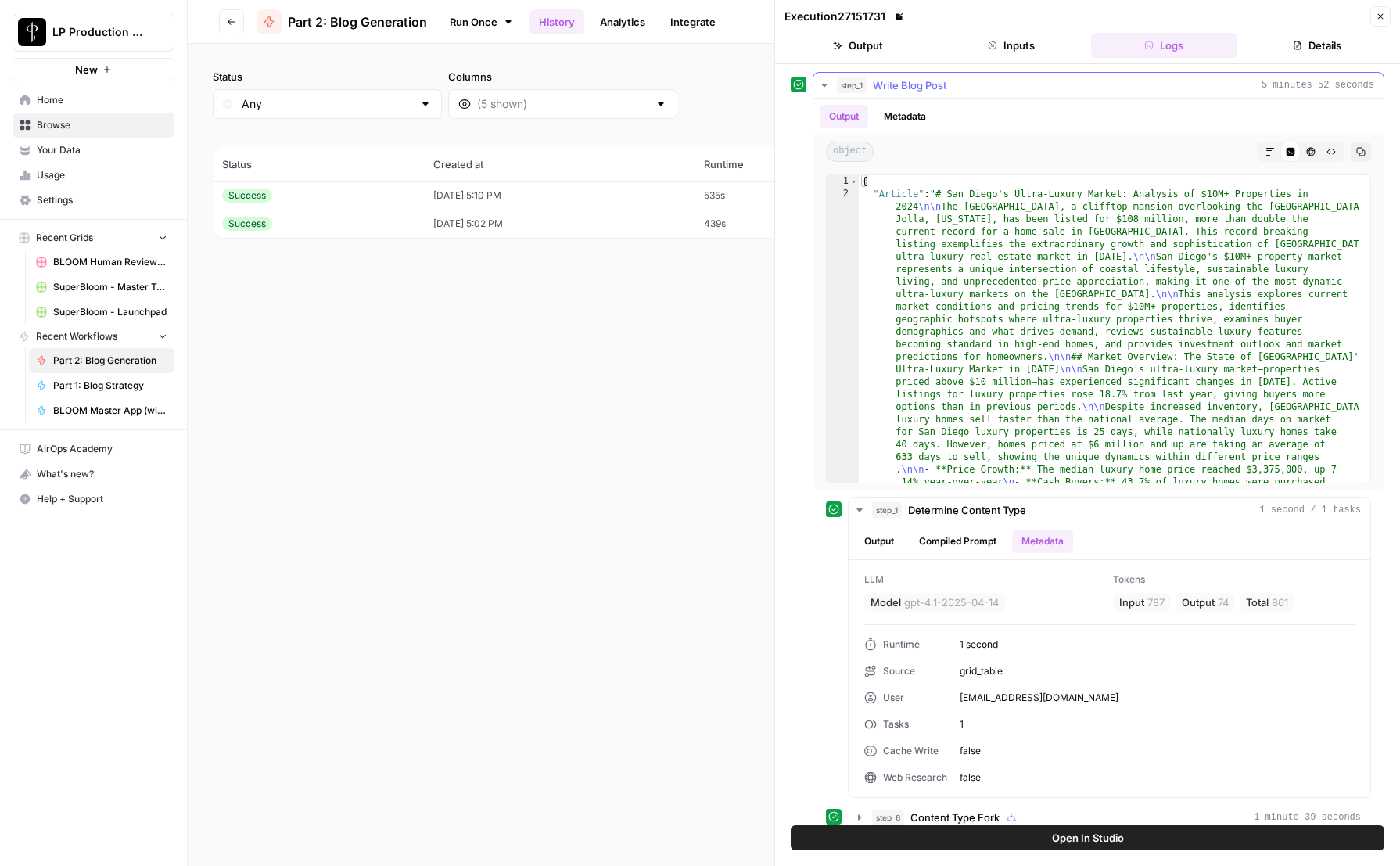
click at [914, 123] on button "Metadata" at bounding box center [905, 117] width 61 height 24
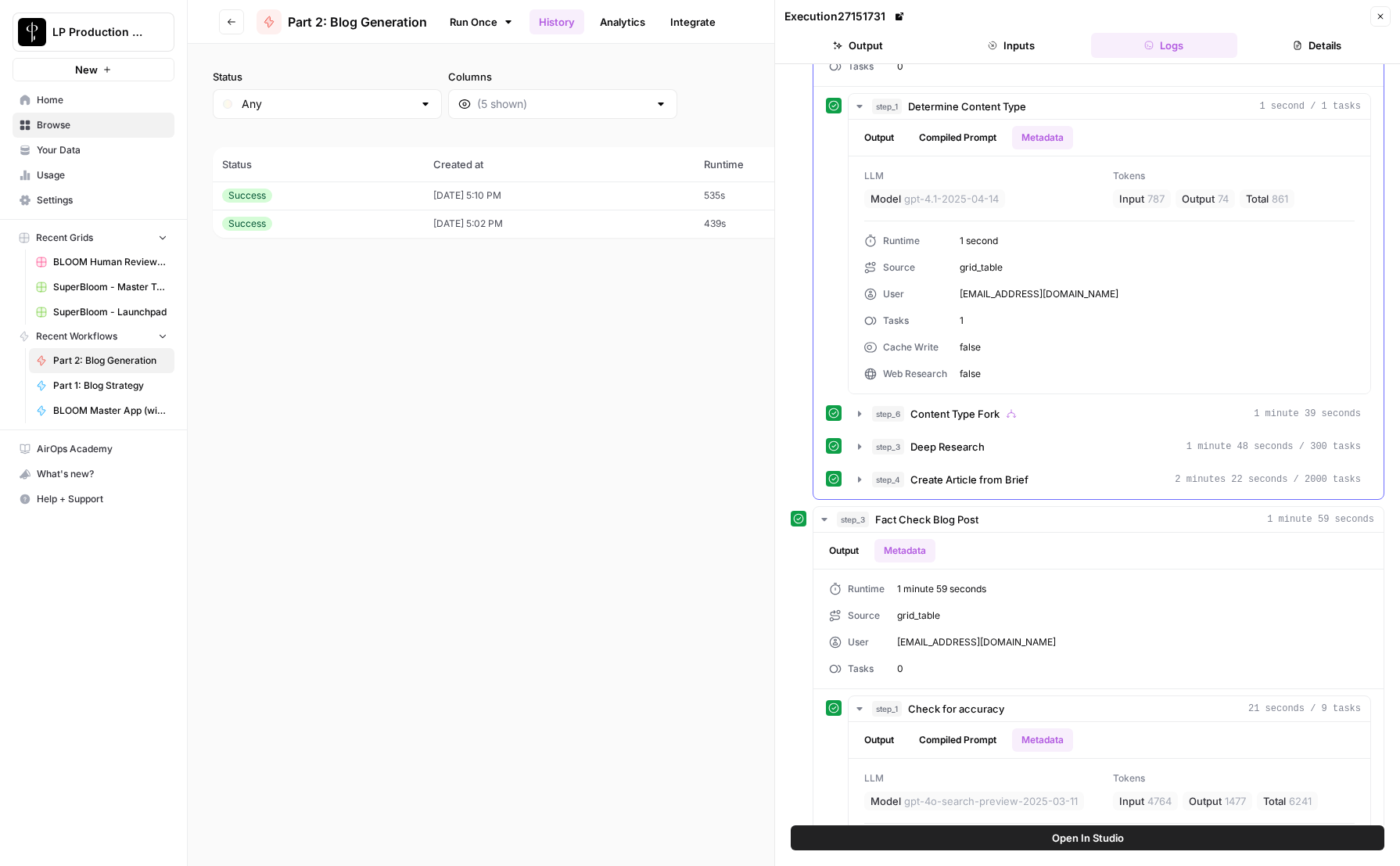
scroll to position [178, 0]
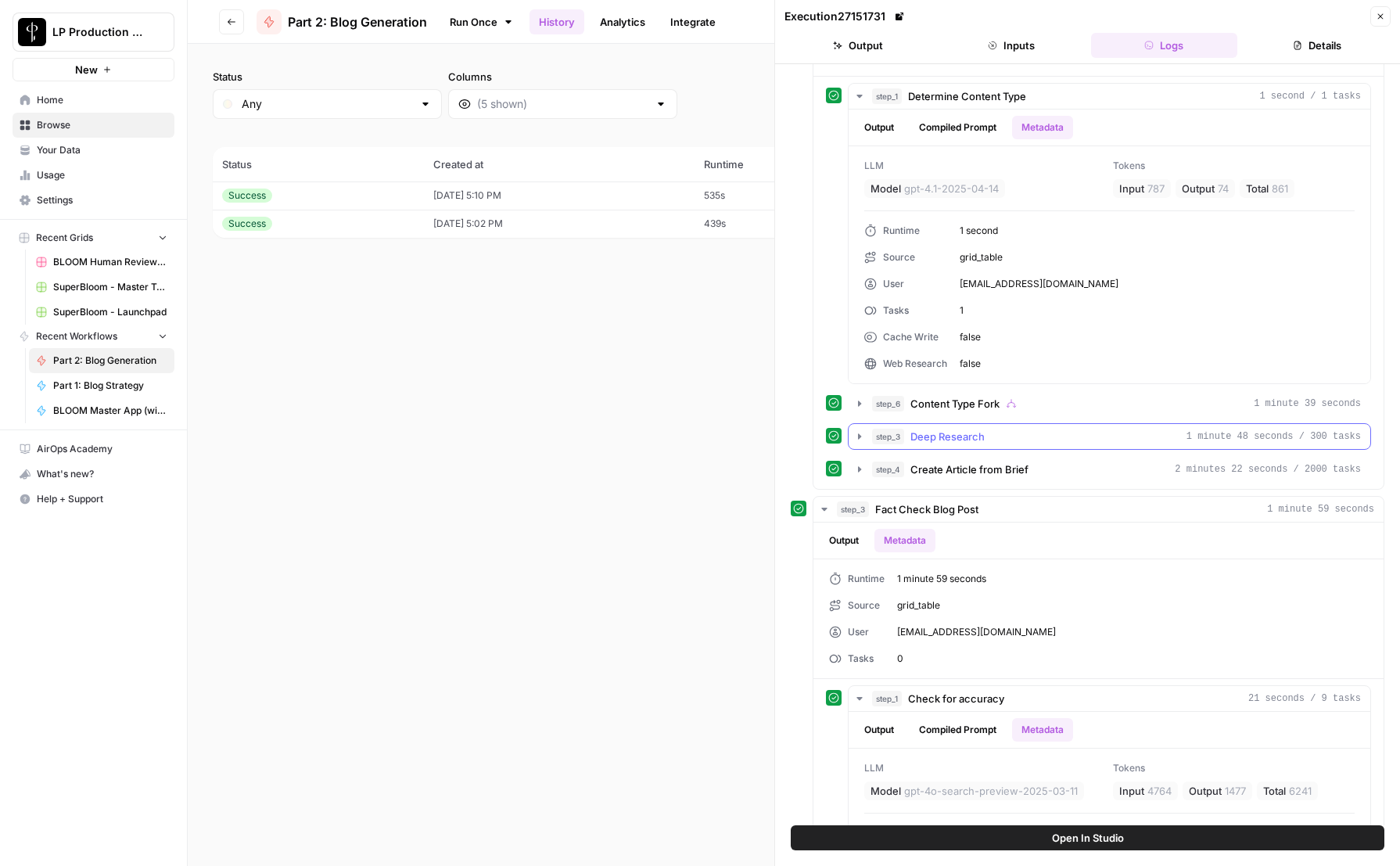
click at [855, 433] on icon "button" at bounding box center [859, 436] width 13 height 13
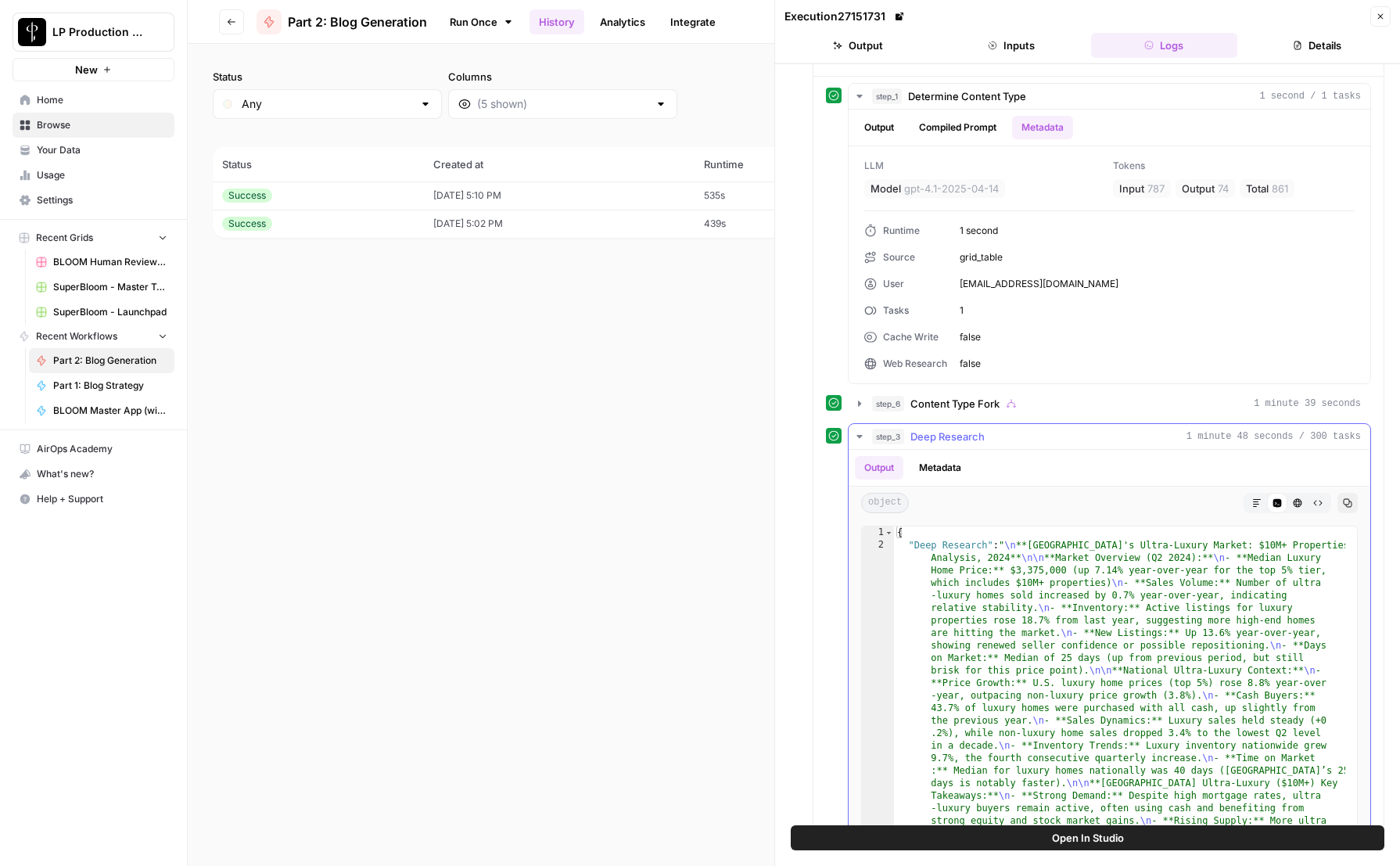
click at [950, 463] on button "Metadata" at bounding box center [940, 468] width 61 height 24
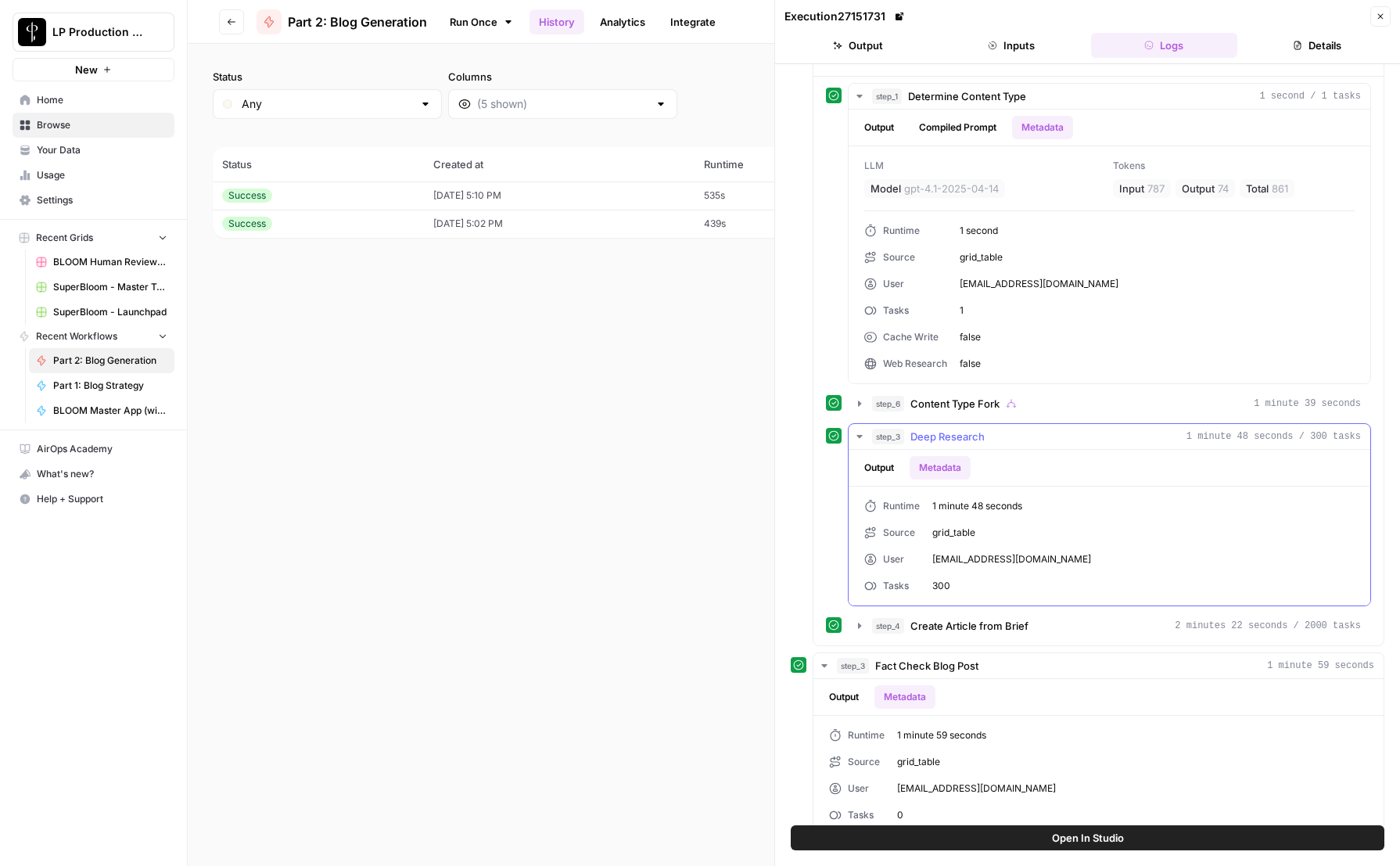
click at [870, 469] on button "Output" at bounding box center [878, 468] width 48 height 24
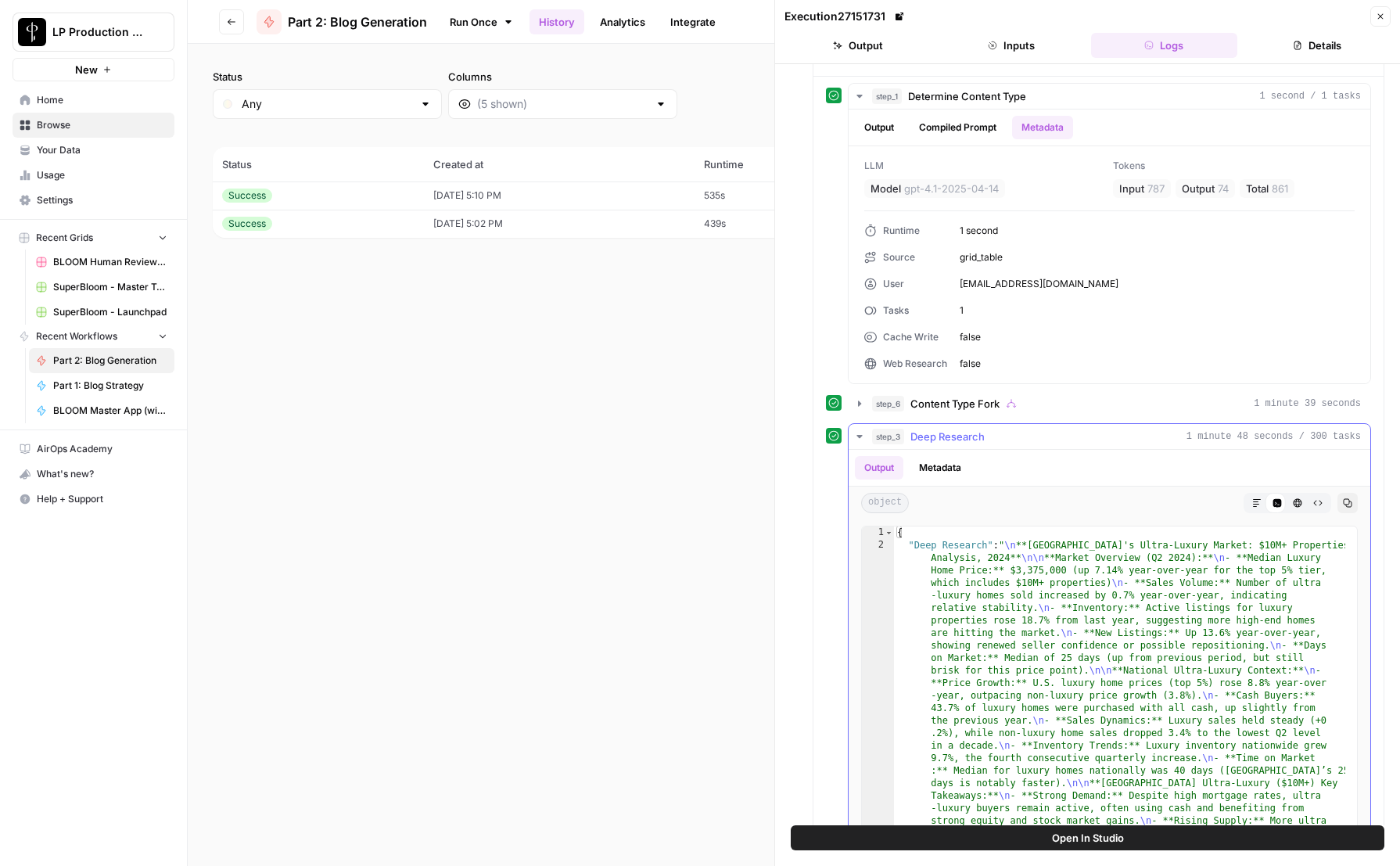
click at [930, 466] on button "Metadata" at bounding box center [940, 468] width 61 height 24
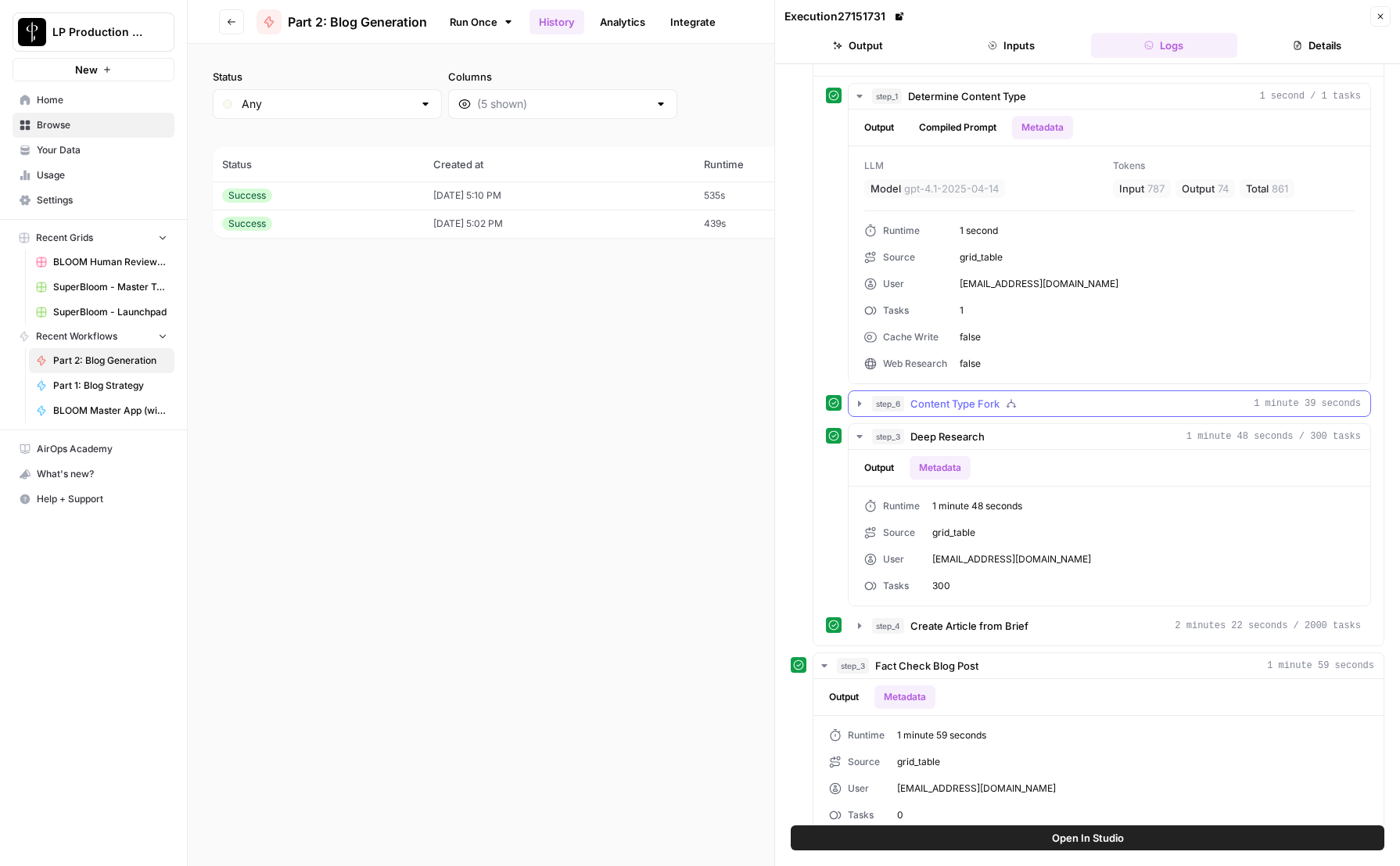
click at [860, 408] on icon "button" at bounding box center [859, 403] width 13 height 13
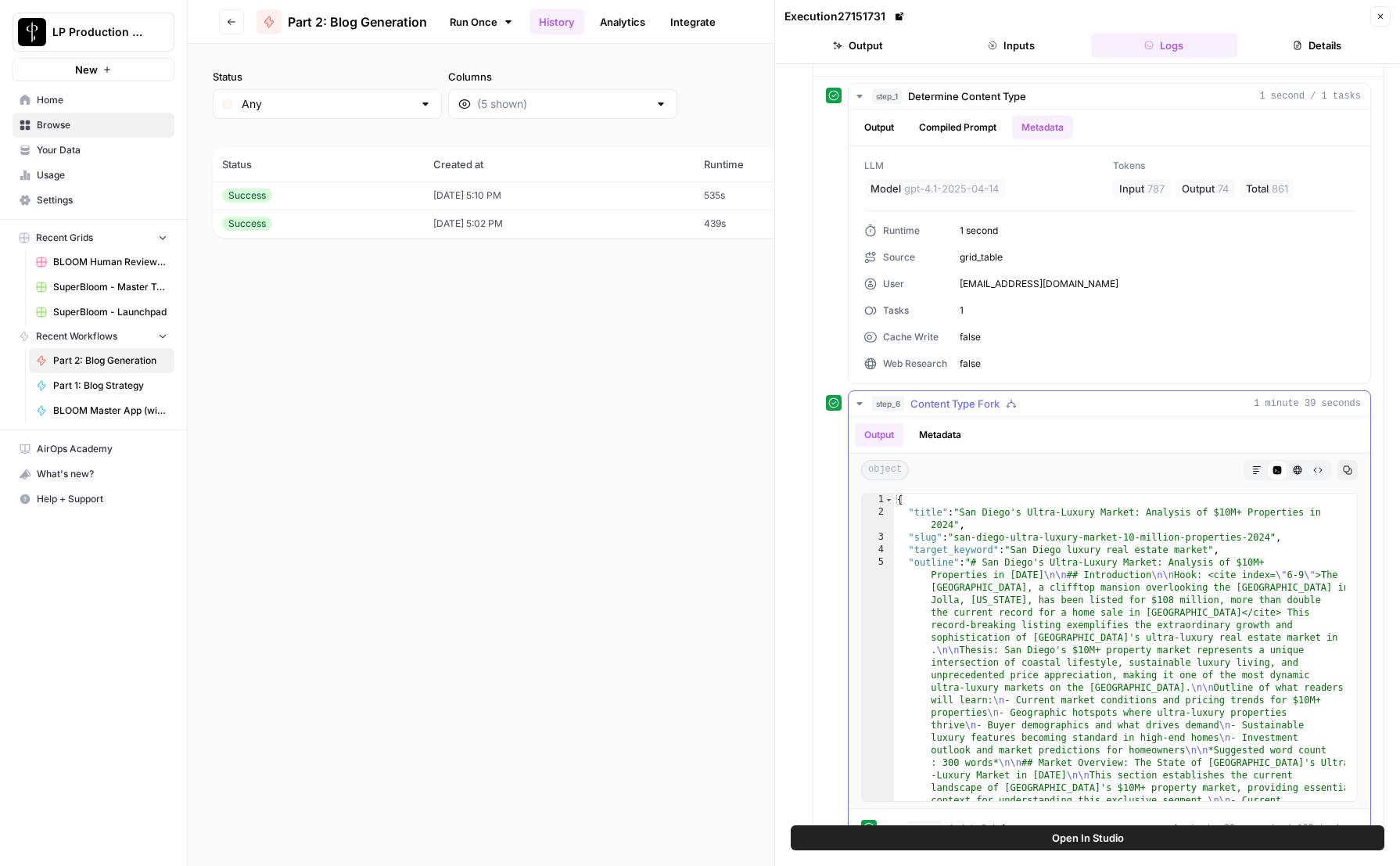
click at [948, 428] on button "Metadata" at bounding box center [940, 435] width 61 height 24
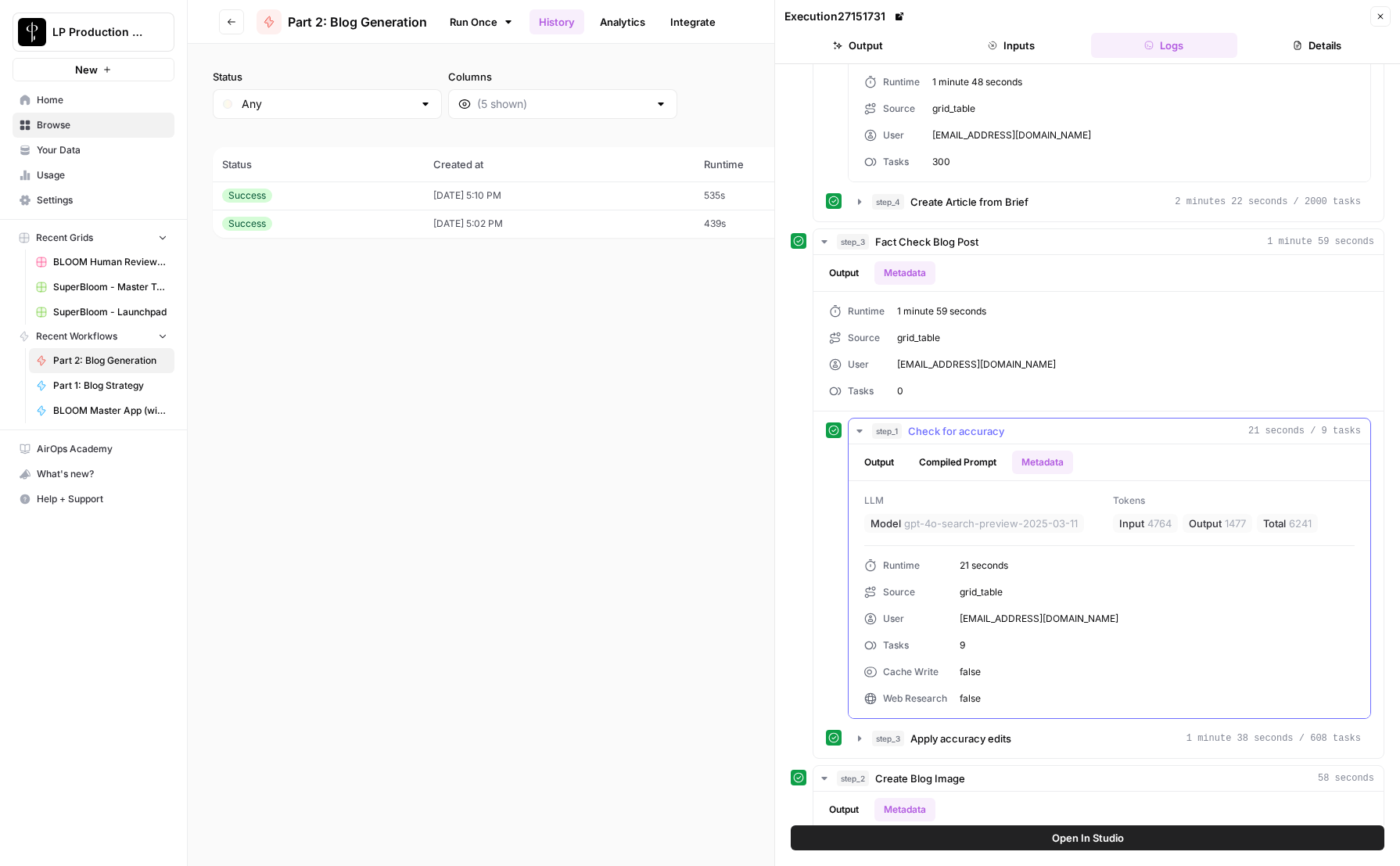
scroll to position [809, 0]
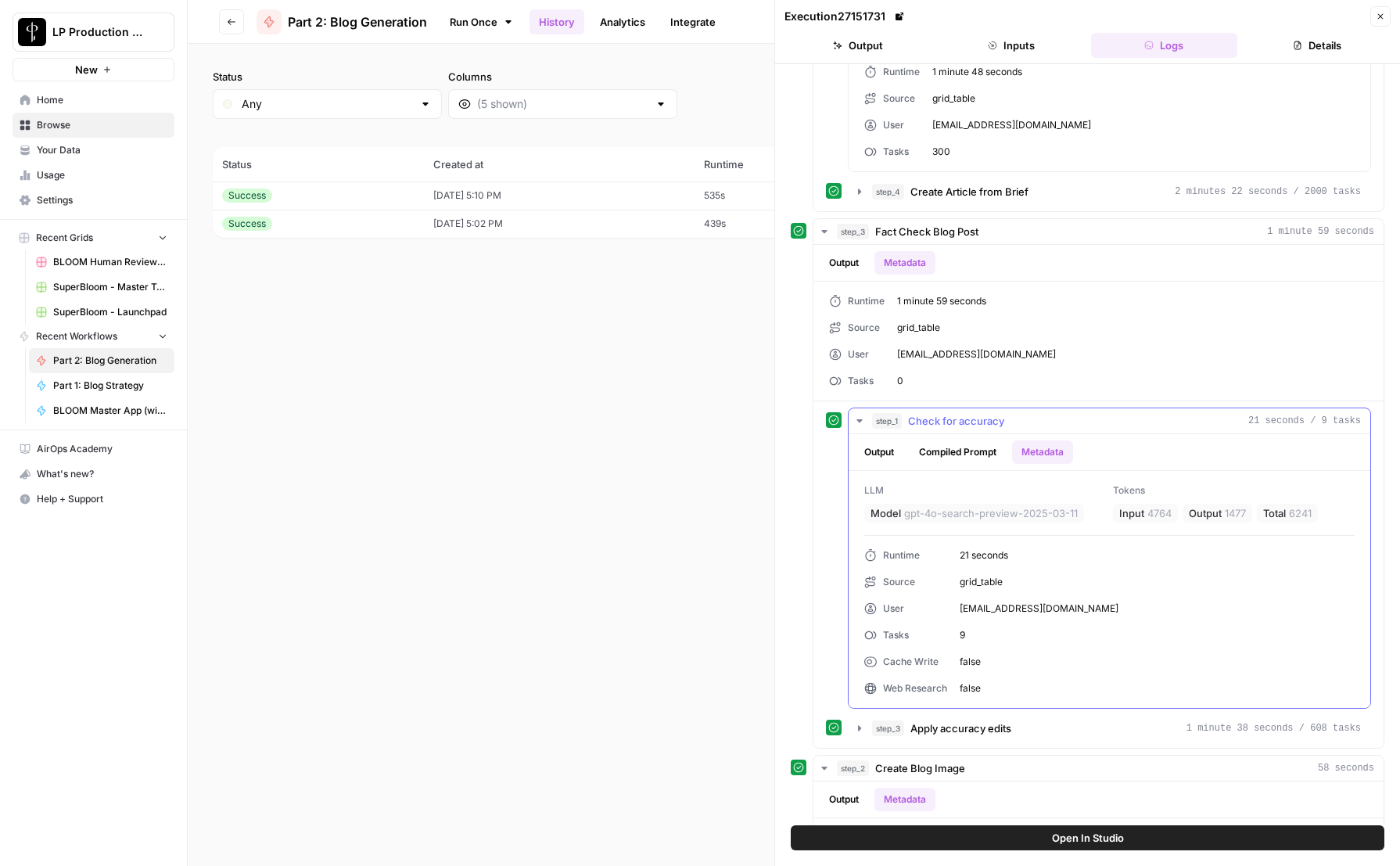
click at [941, 447] on button "Compiled Prompt" at bounding box center [958, 452] width 96 height 24
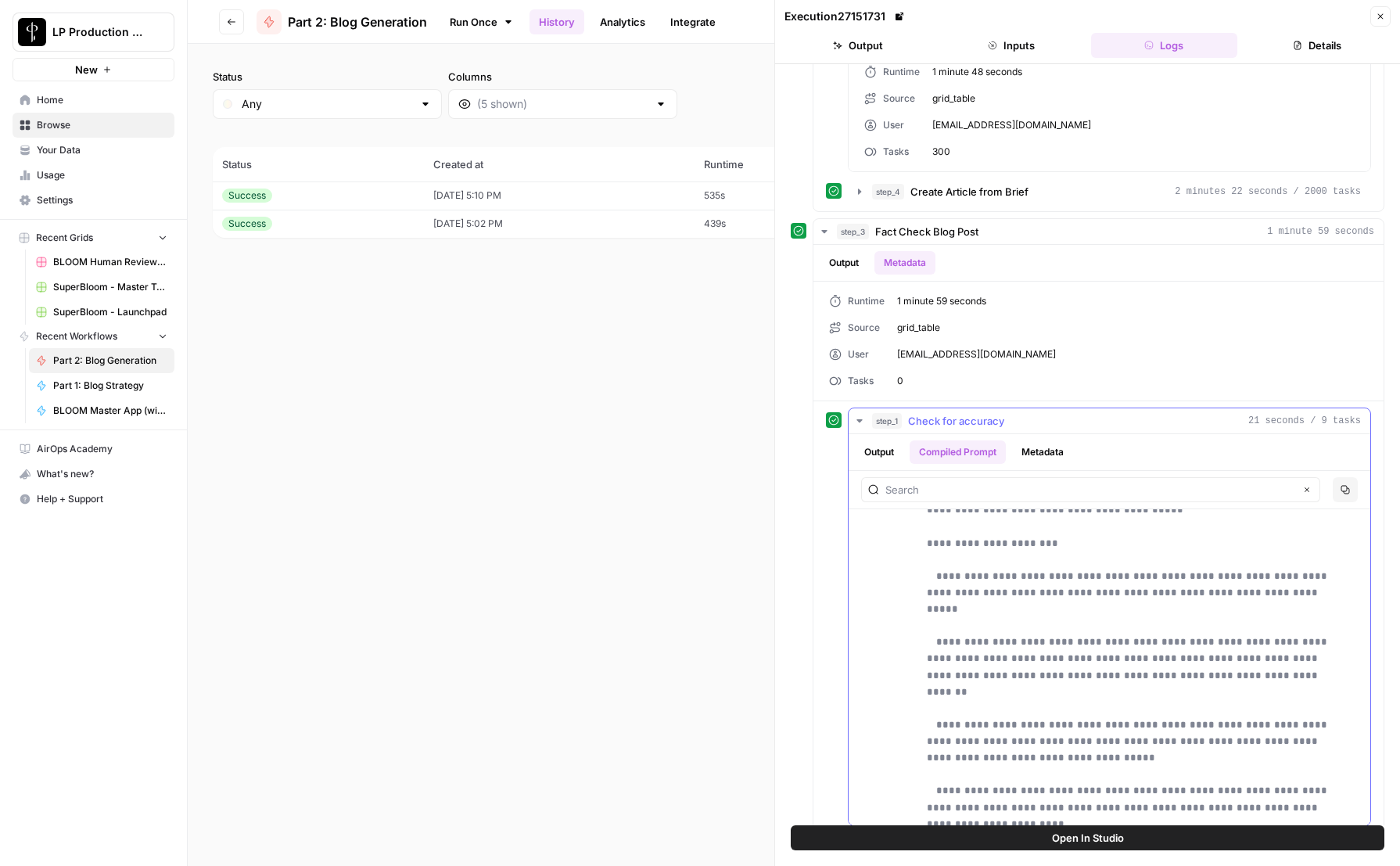
scroll to position [3662, 0]
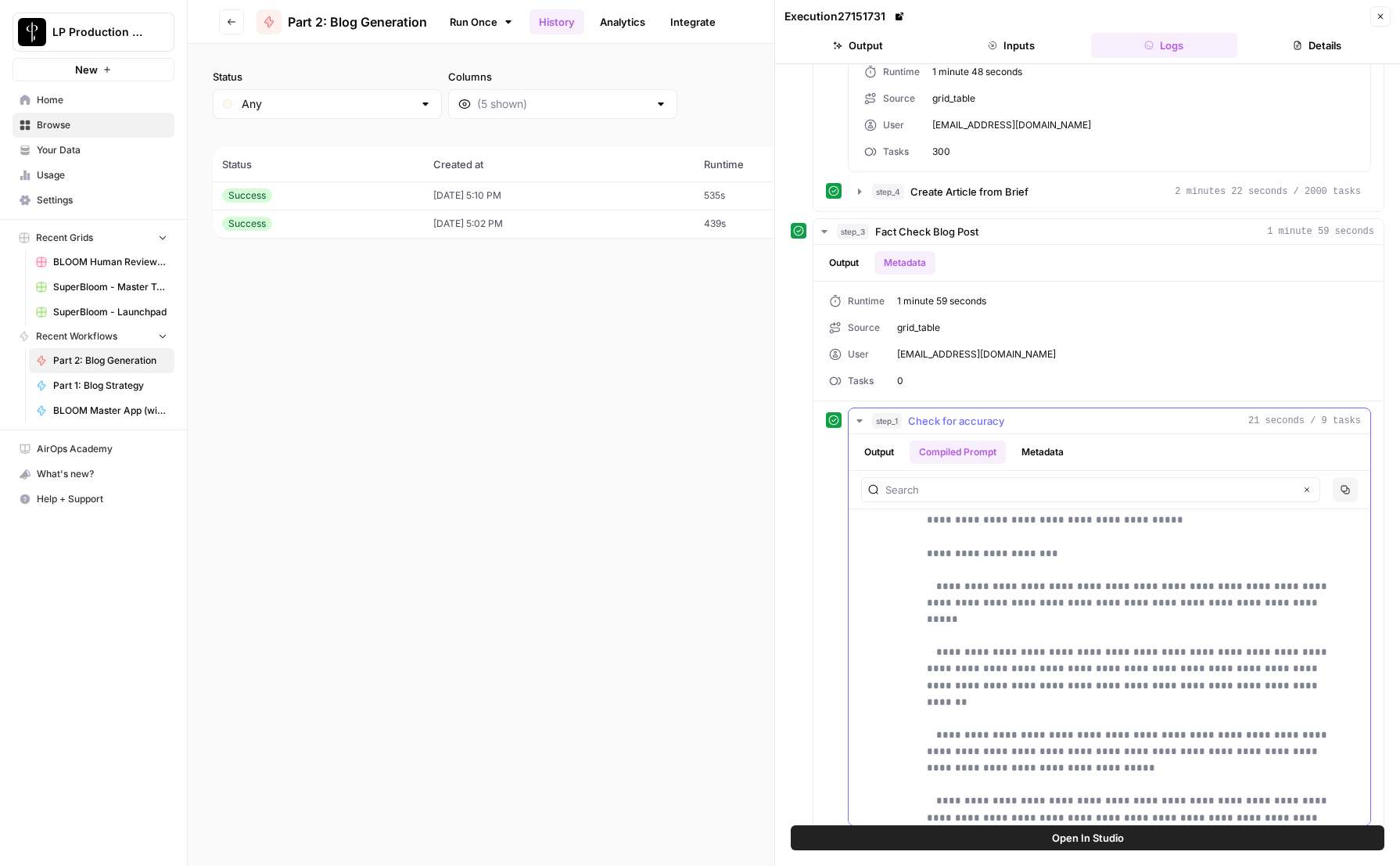
click at [884, 447] on button "Output" at bounding box center [878, 452] width 48 height 24
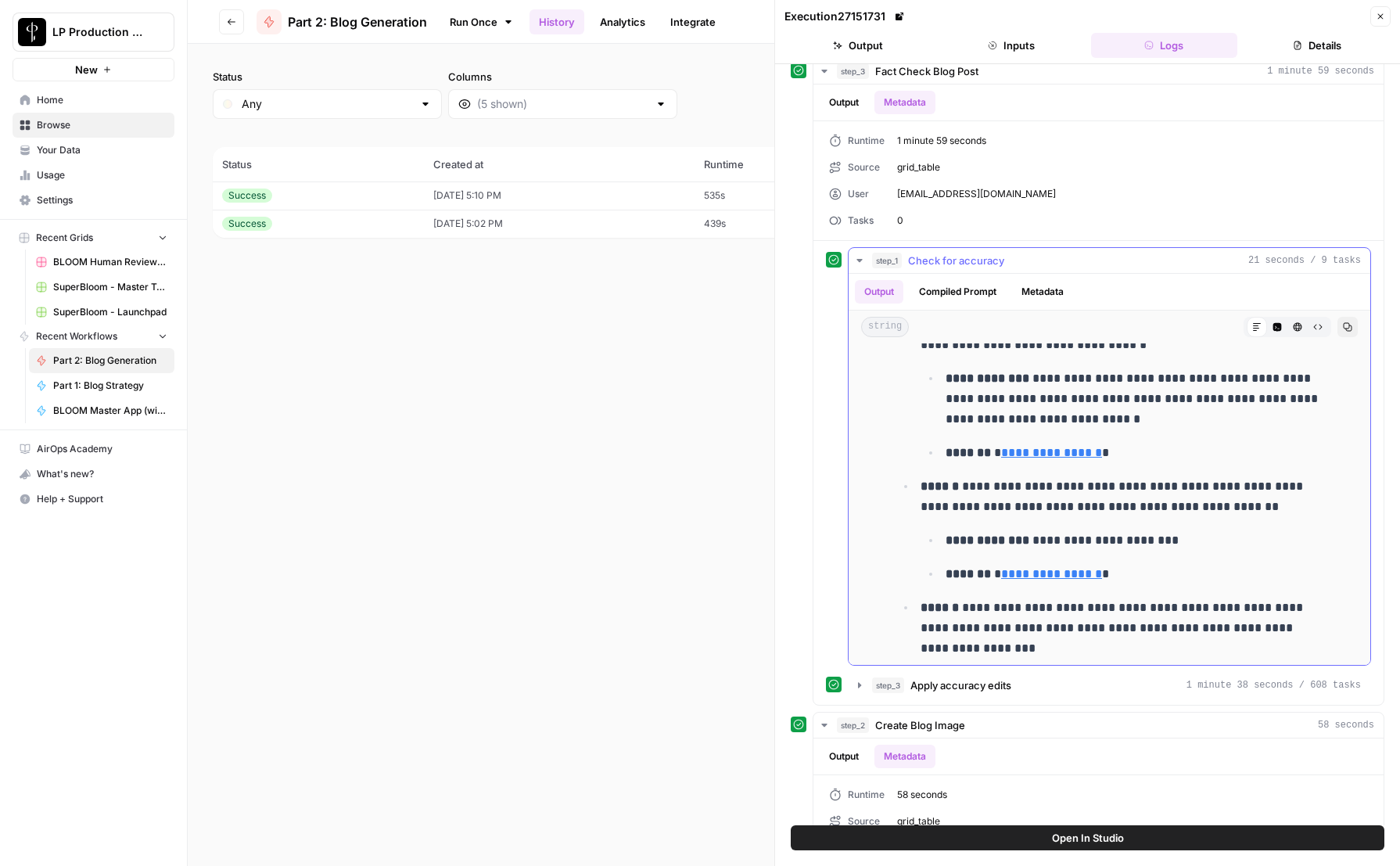
scroll to position [1185, 0]
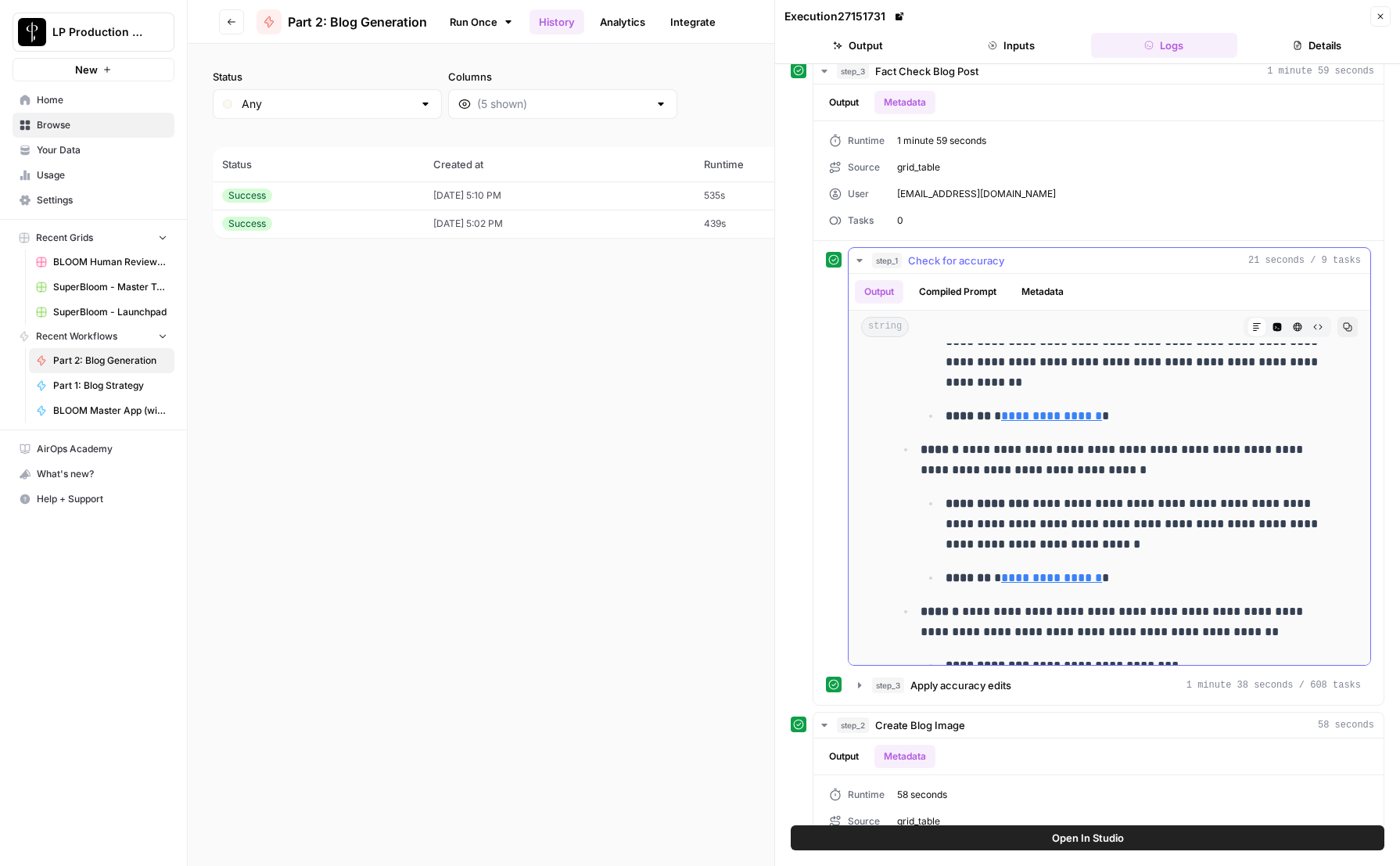
click at [967, 291] on button "Compiled Prompt" at bounding box center [958, 292] width 96 height 24
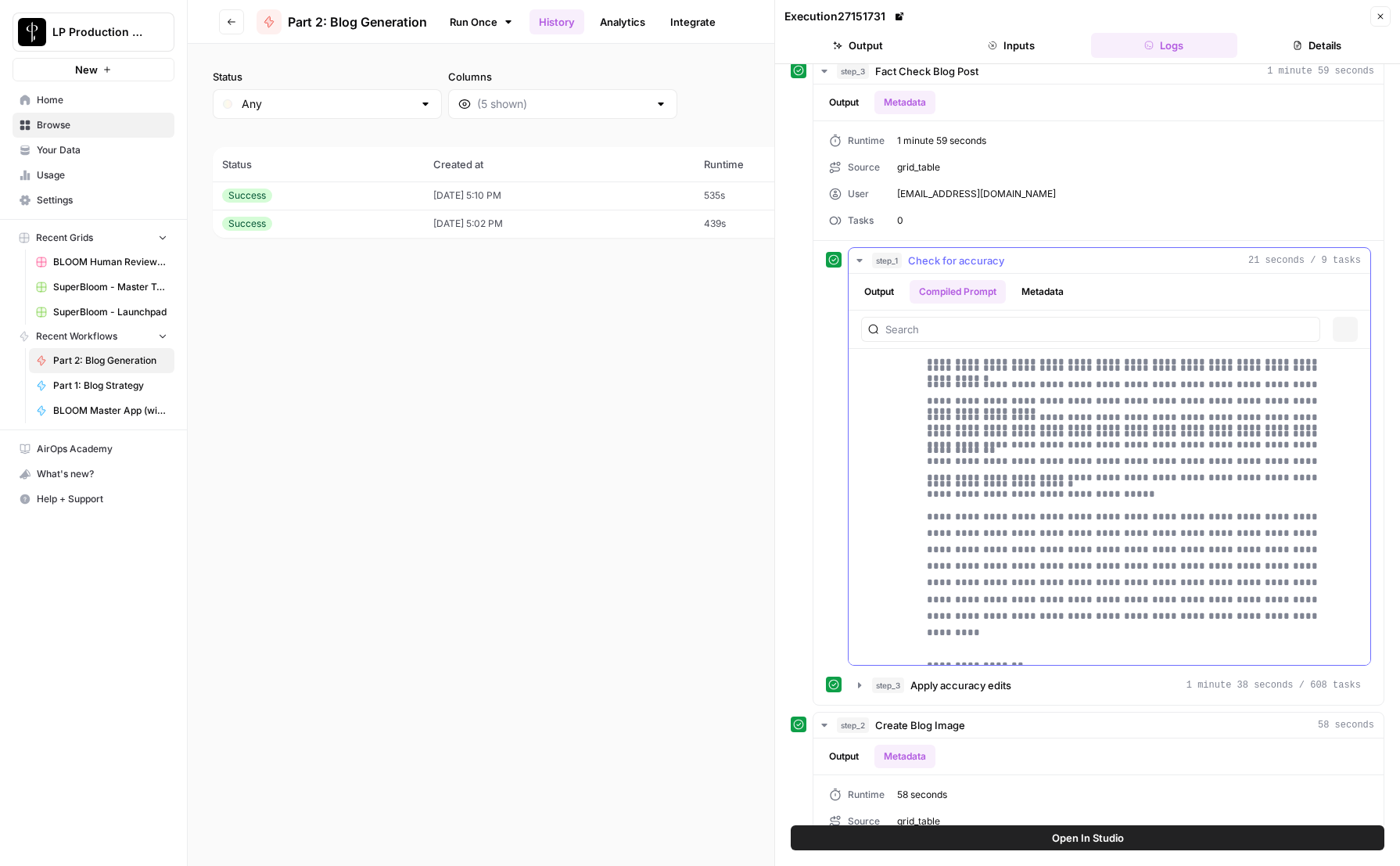
scroll to position [0, 0]
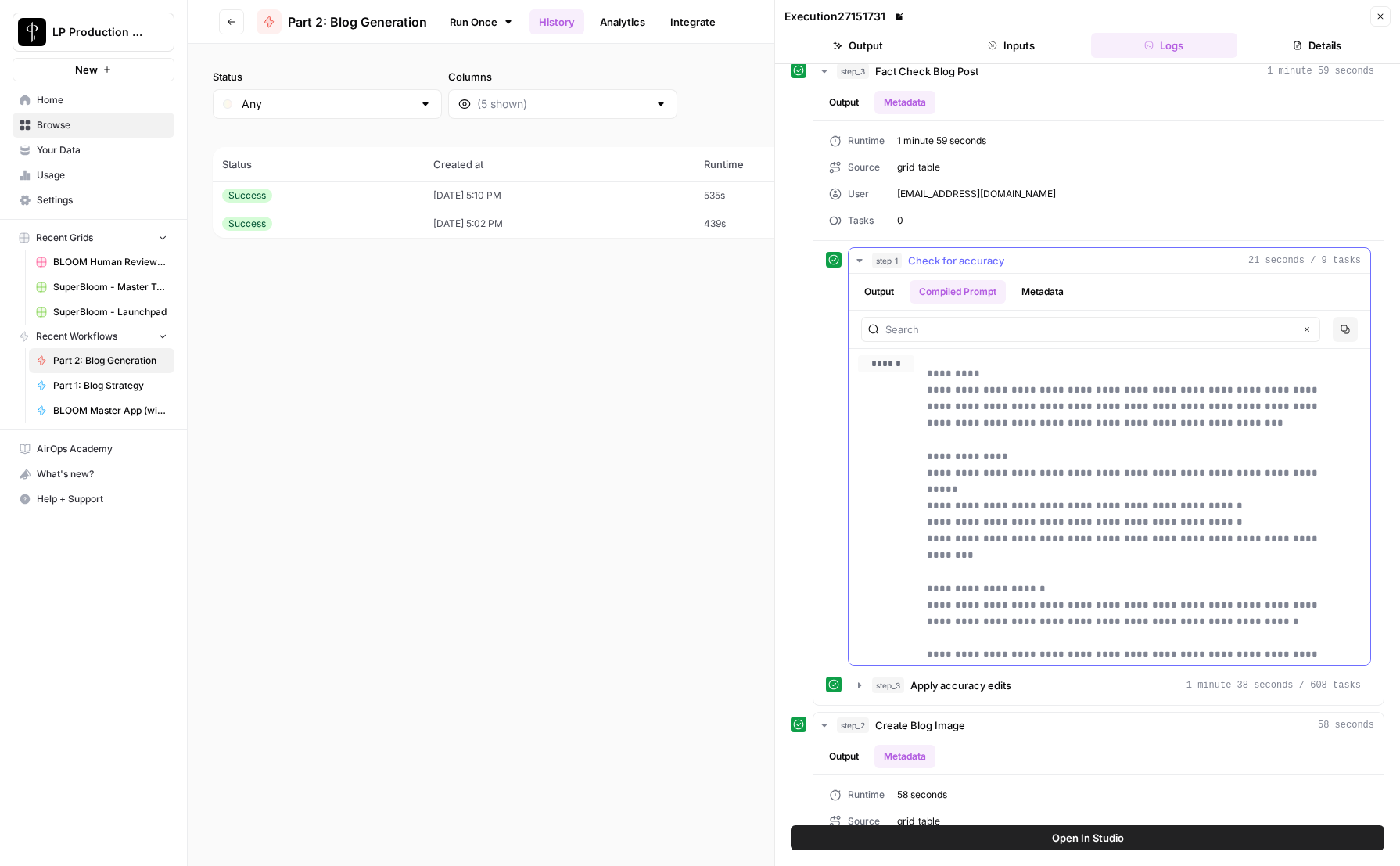
click at [887, 293] on button "Output" at bounding box center [878, 292] width 48 height 24
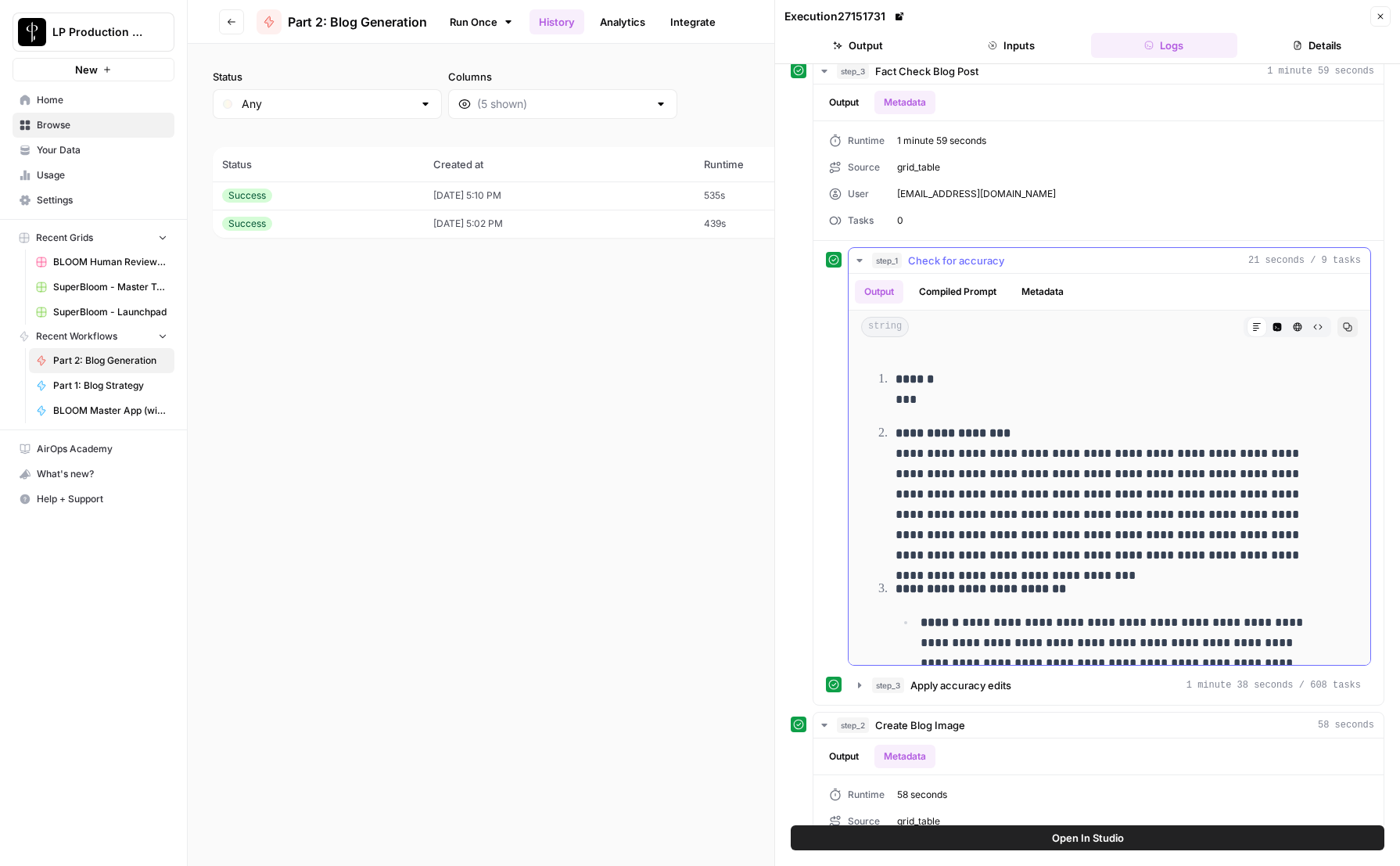
click at [1273, 325] on icon "button" at bounding box center [1277, 327] width 9 height 9
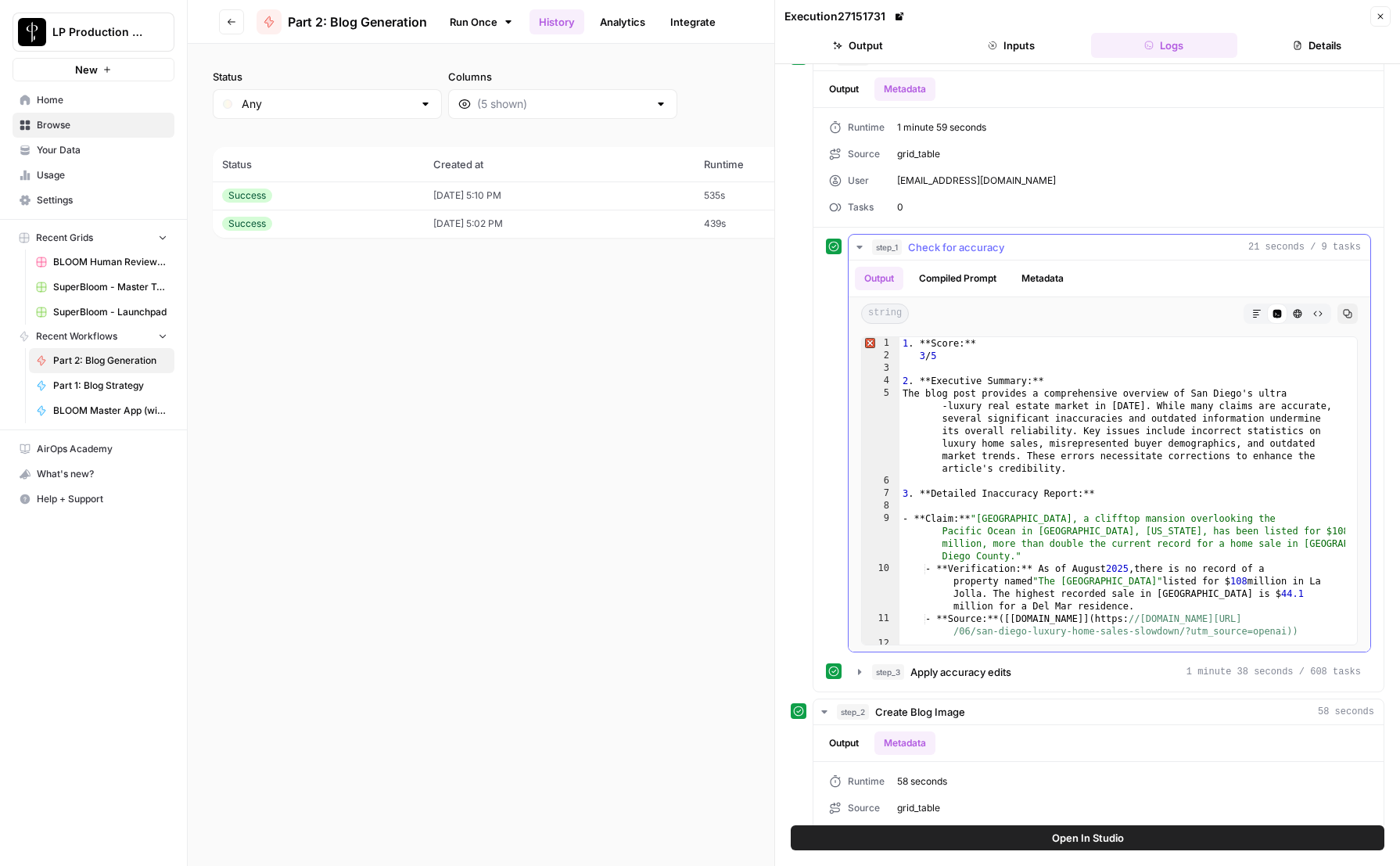
scroll to position [993, 0]
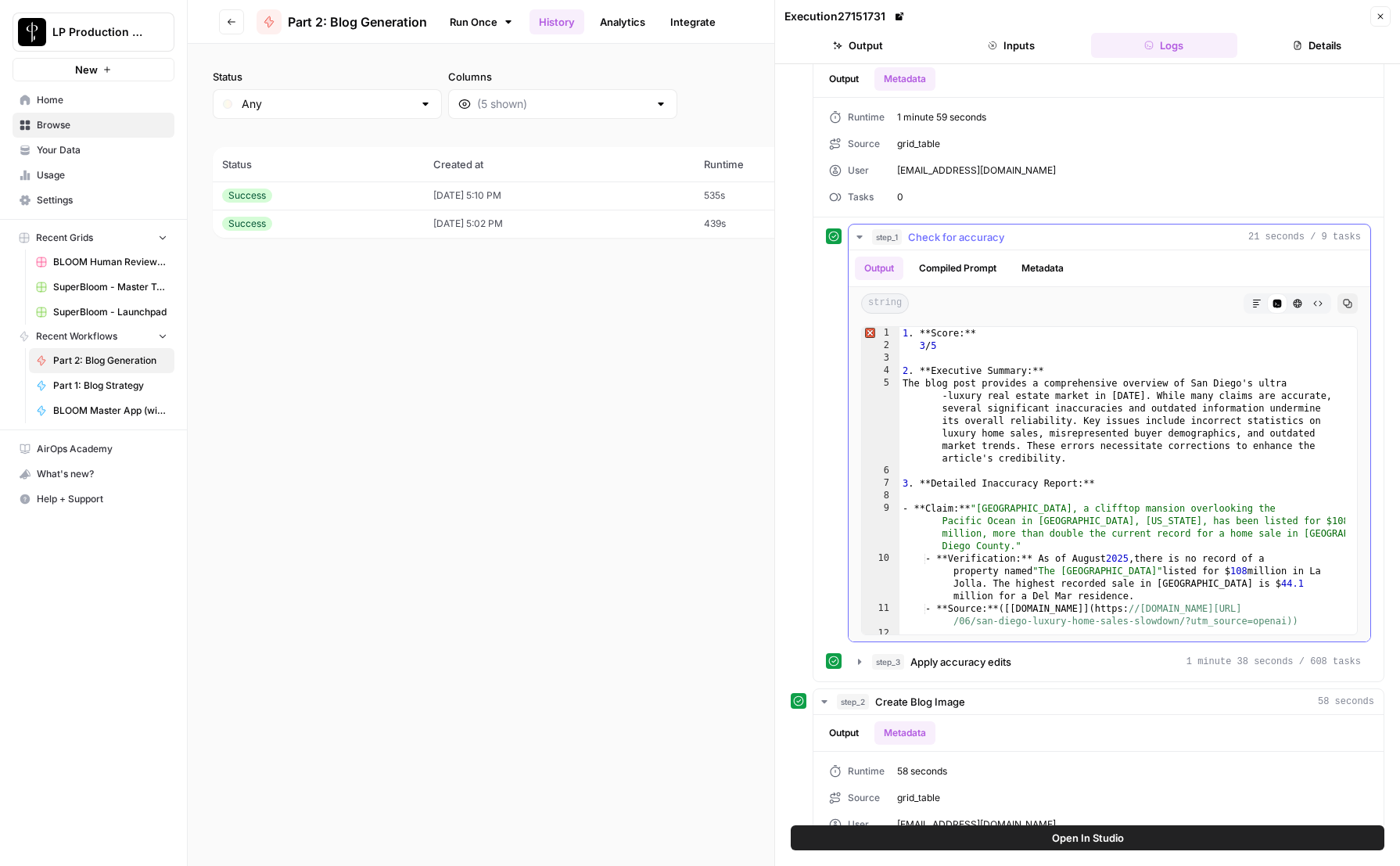
click at [1313, 304] on icon "button" at bounding box center [1317, 304] width 10 height 10
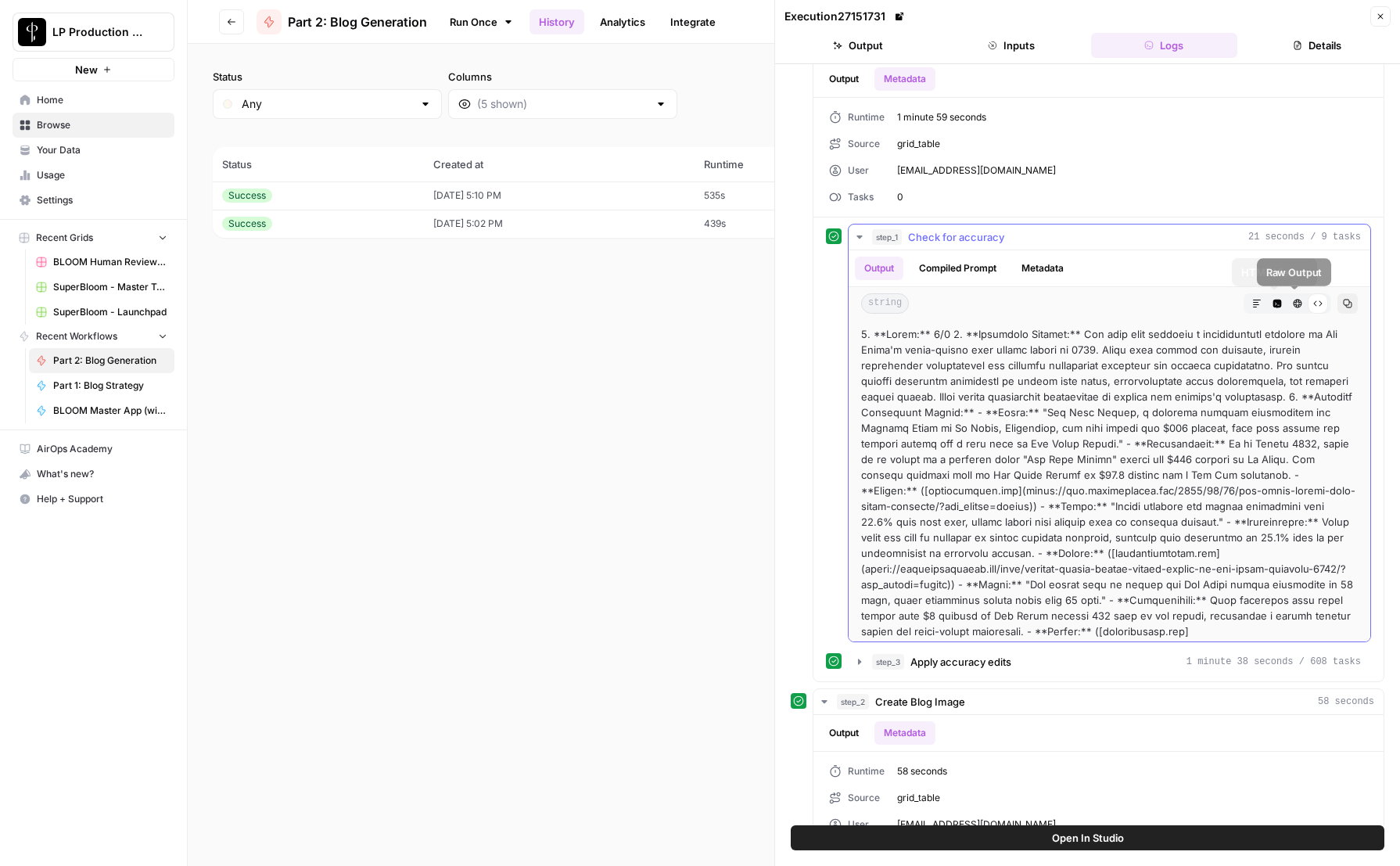
click at [1287, 304] on button "HTML Viewer" at bounding box center [1297, 303] width 21 height 21
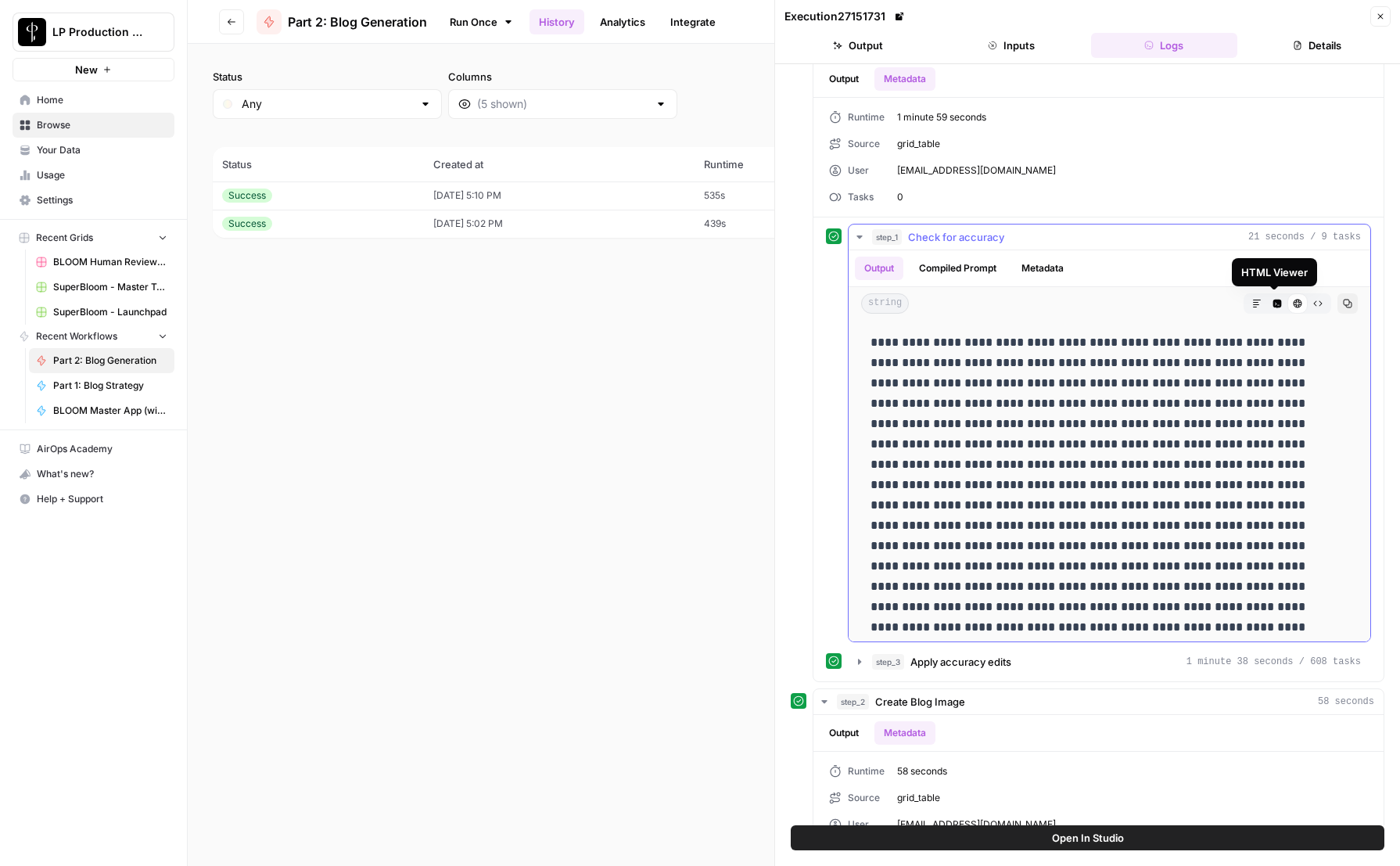
click at [1273, 306] on icon "button" at bounding box center [1277, 304] width 9 height 9
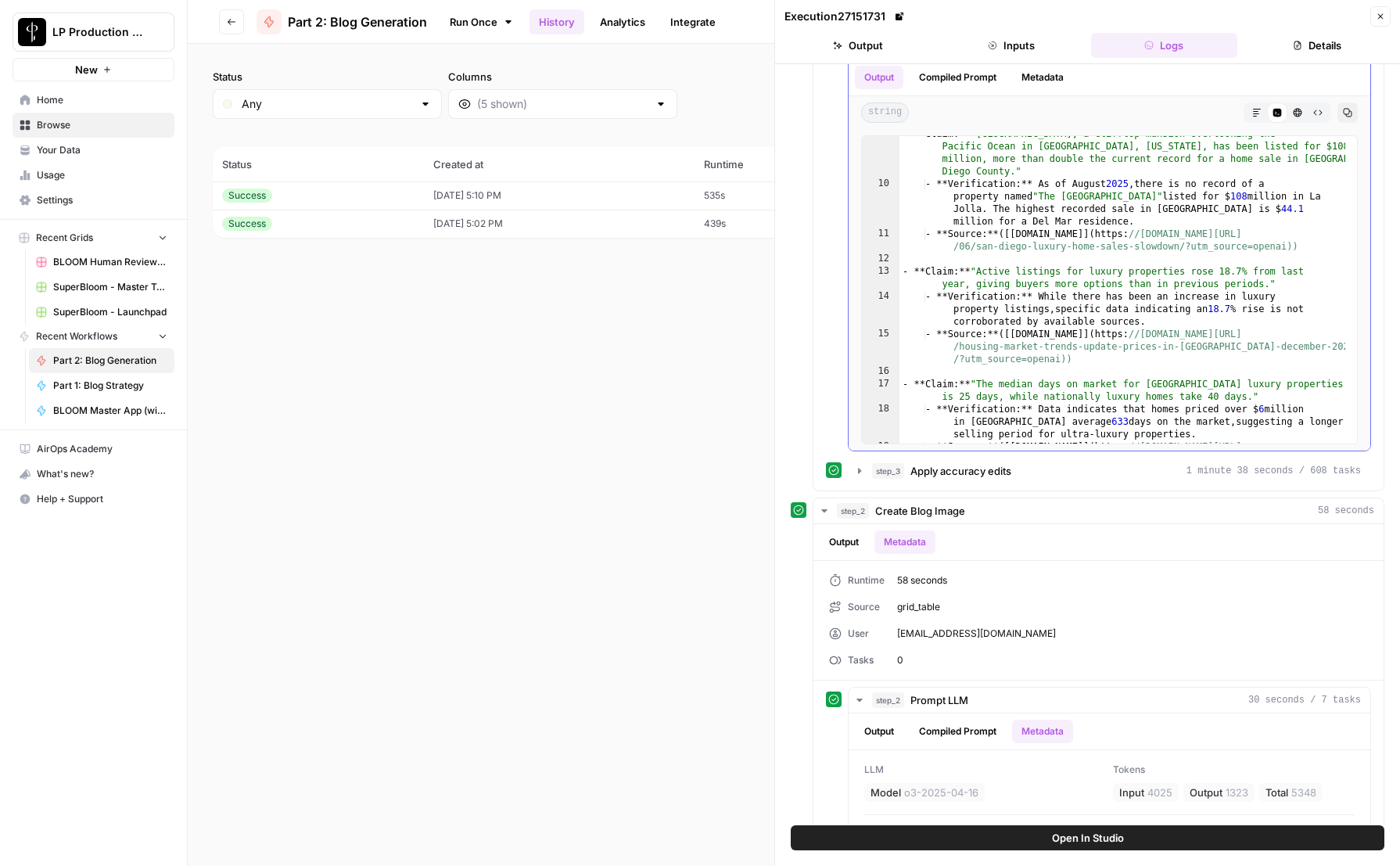
scroll to position [0, 0]
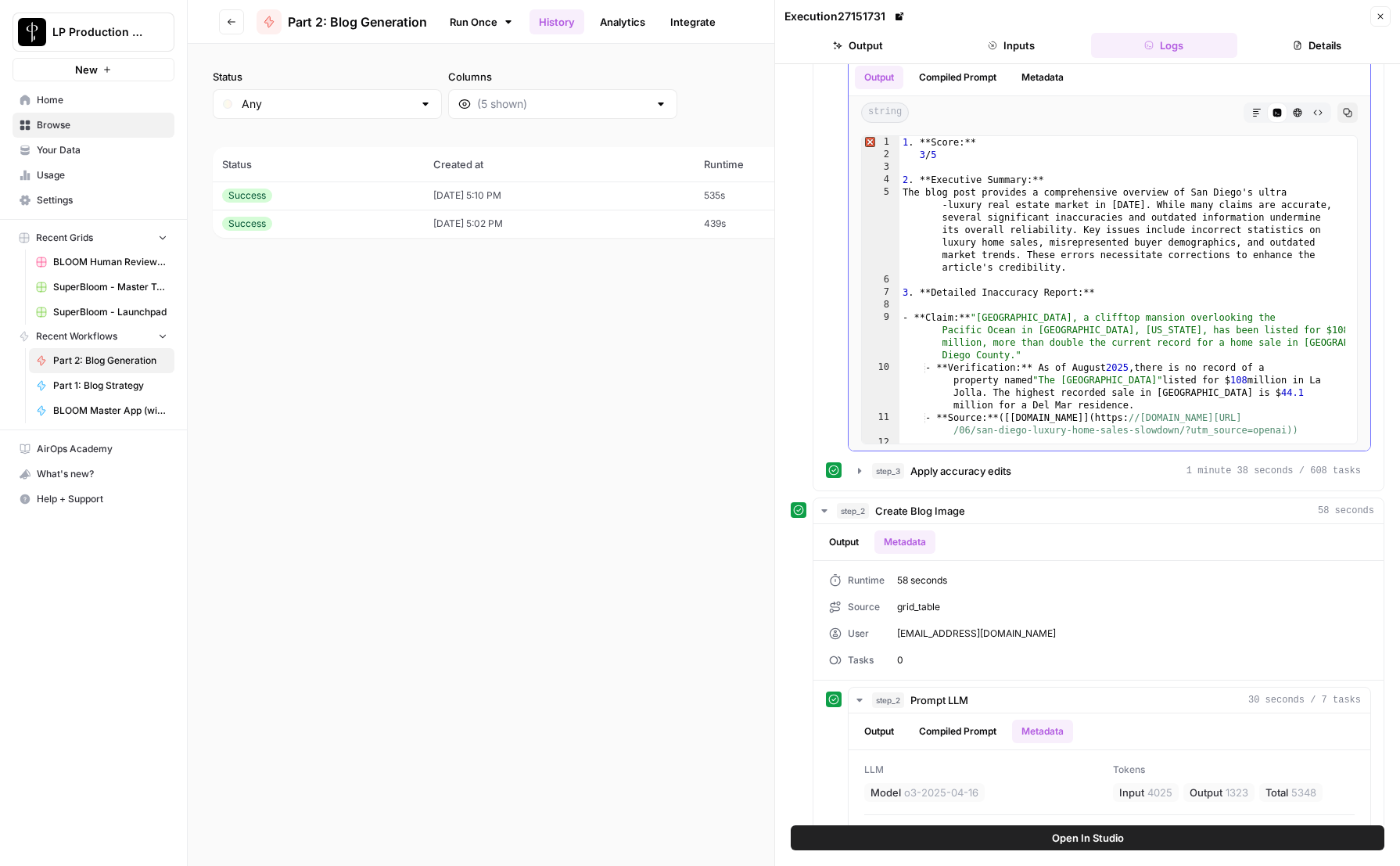
click at [1042, 75] on button "Metadata" at bounding box center [1042, 78] width 61 height 24
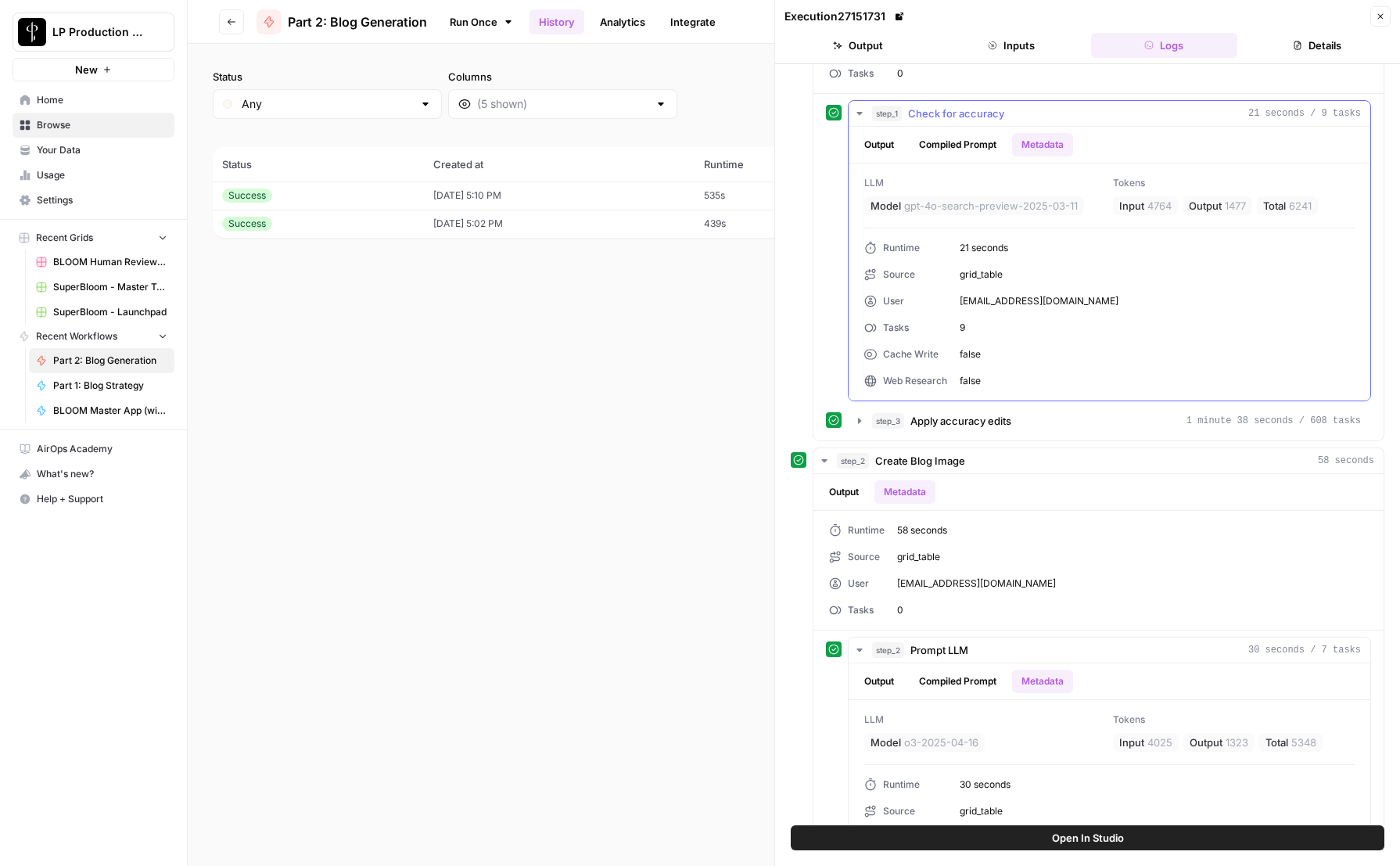
scroll to position [1107, 0]
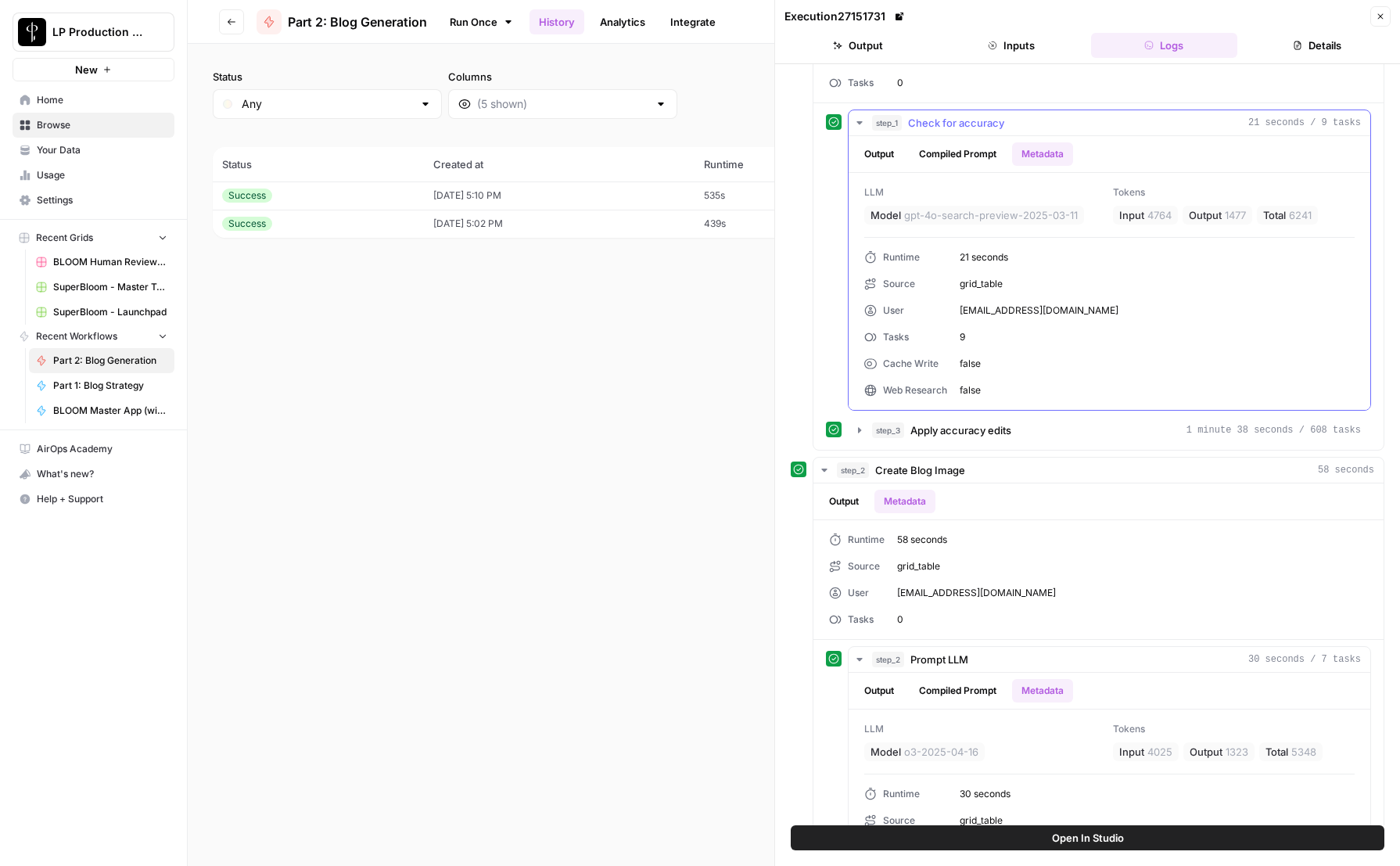
click at [970, 390] on span "false" at bounding box center [1156, 390] width 395 height 14
click at [883, 392] on div "Web Research" at bounding box center [905, 390] width 83 height 14
click at [944, 393] on div "Web Research" at bounding box center [905, 390] width 83 height 14
click at [1001, 388] on span "false" at bounding box center [1156, 390] width 395 height 14
click at [966, 270] on div "Runtime 21 seconds Source grid_table User [EMAIL_ADDRESS][DOMAIN_NAME] Tasks 9 …" at bounding box center [1108, 324] width 490 height 147
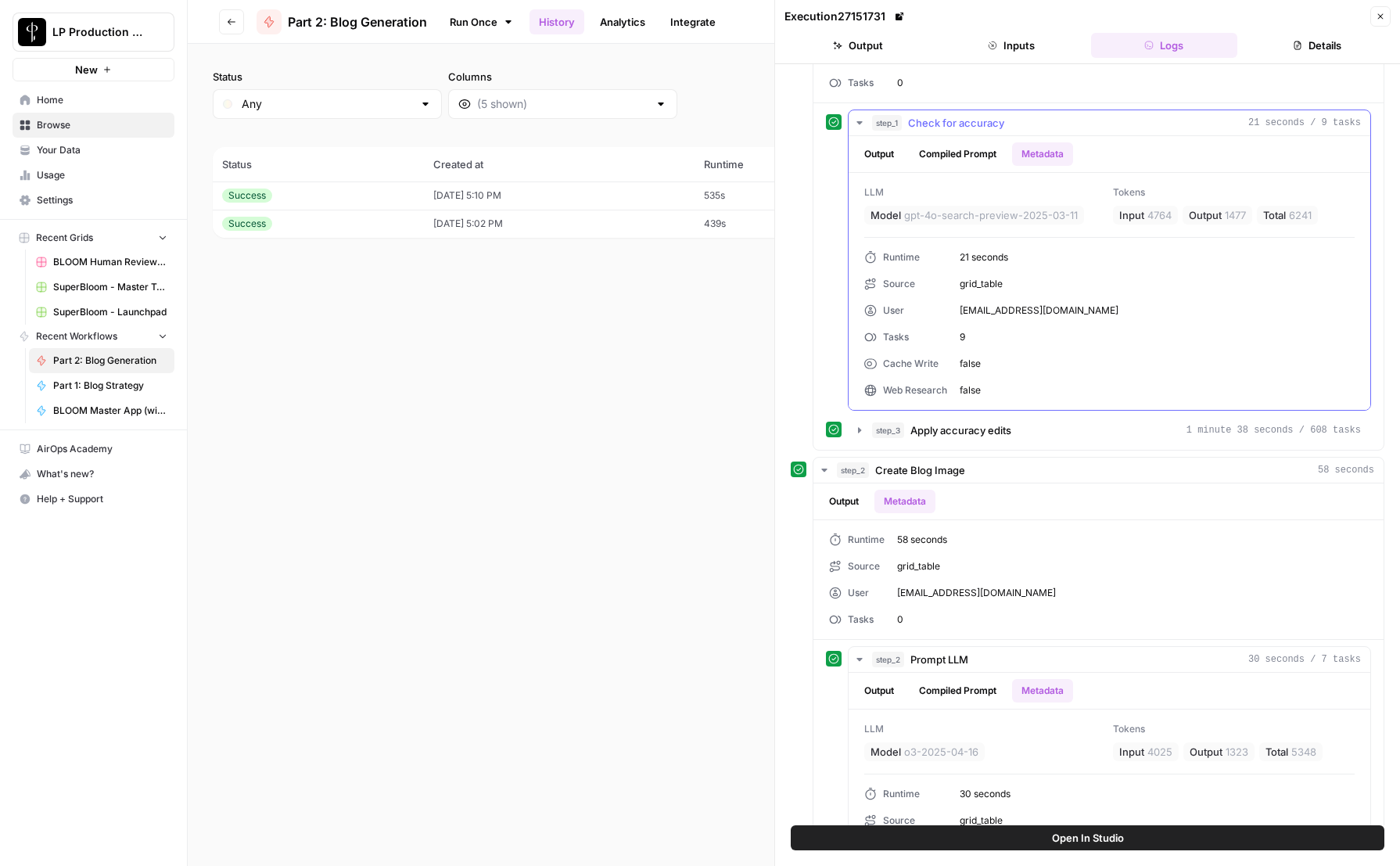
click at [899, 340] on div "Tasks" at bounding box center [905, 337] width 83 height 14
click at [962, 150] on button "Compiled Prompt" at bounding box center [958, 154] width 96 height 24
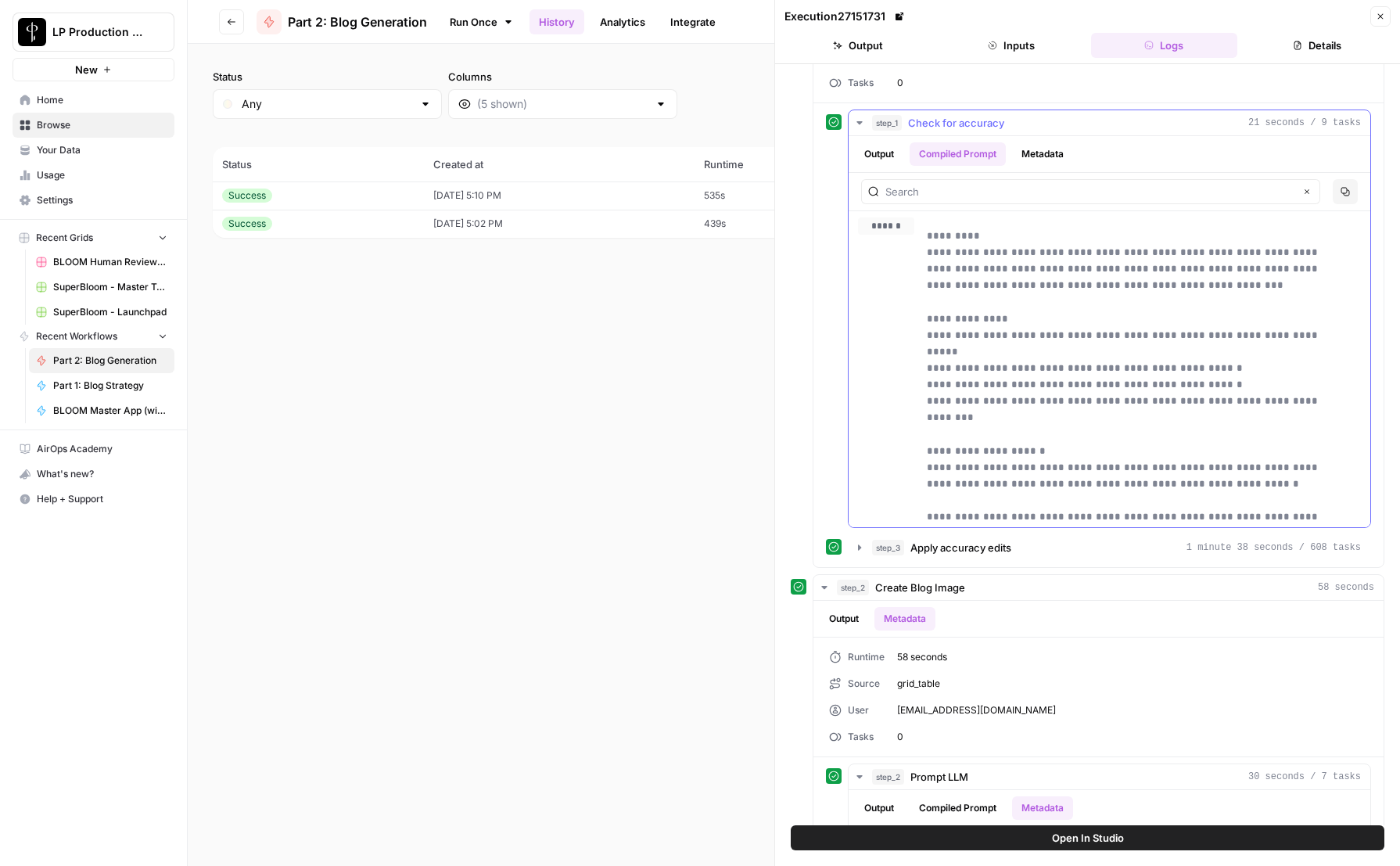
click at [886, 154] on button "Output" at bounding box center [878, 154] width 48 height 24
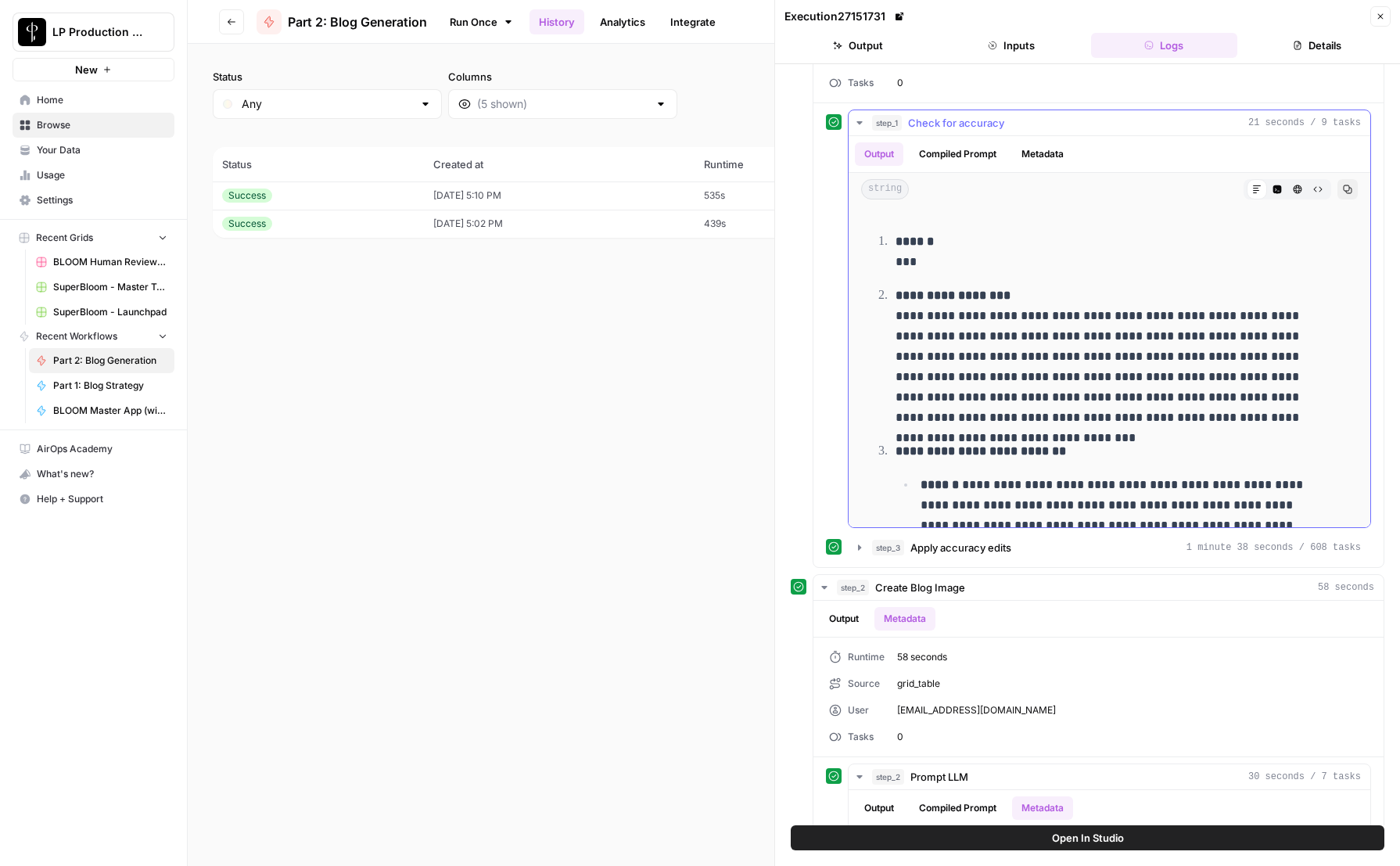
scroll to position [1098, 0]
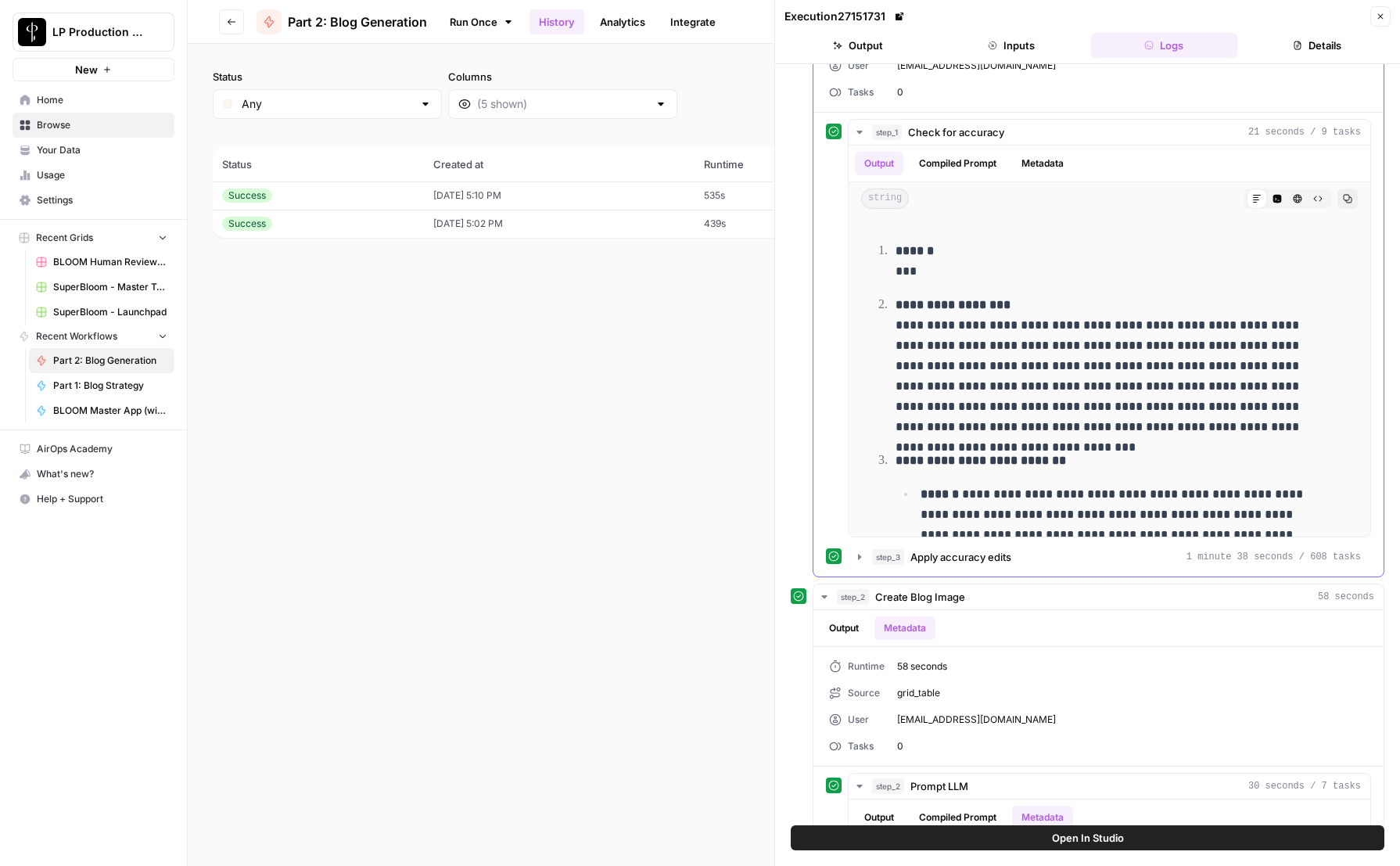
click at [825, 280] on div "**********" at bounding box center [1097, 328] width 545 height 419
click at [797, 346] on div "**********" at bounding box center [1088, 253] width 593 height 648
